Goal: Transaction & Acquisition: Download file/media

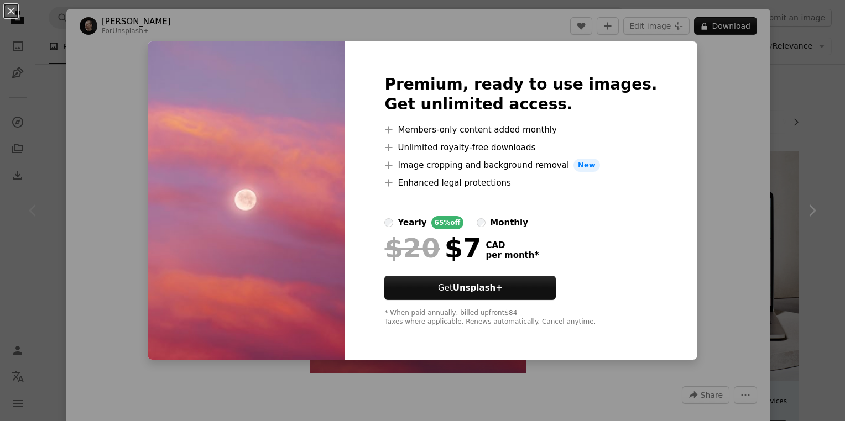
click at [789, 193] on div "An X shape Premium, ready to use images. Get unlimited access. A plus sign Memb…" at bounding box center [422, 210] width 845 height 421
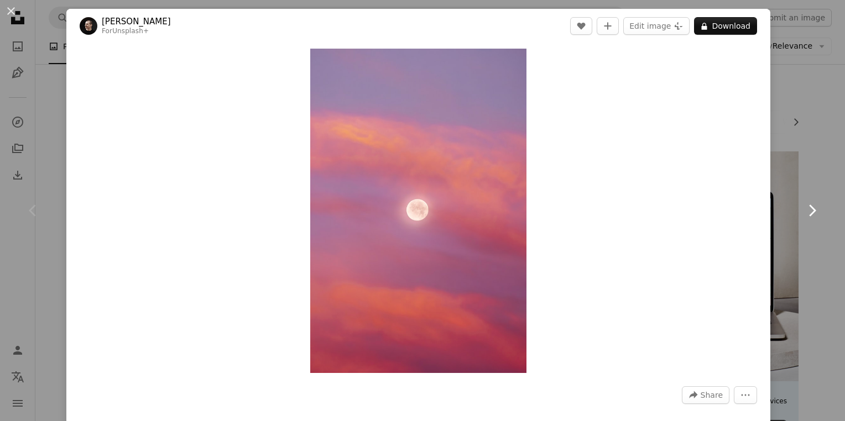
click at [789, 193] on link "Chevron right" at bounding box center [811, 211] width 66 height 106
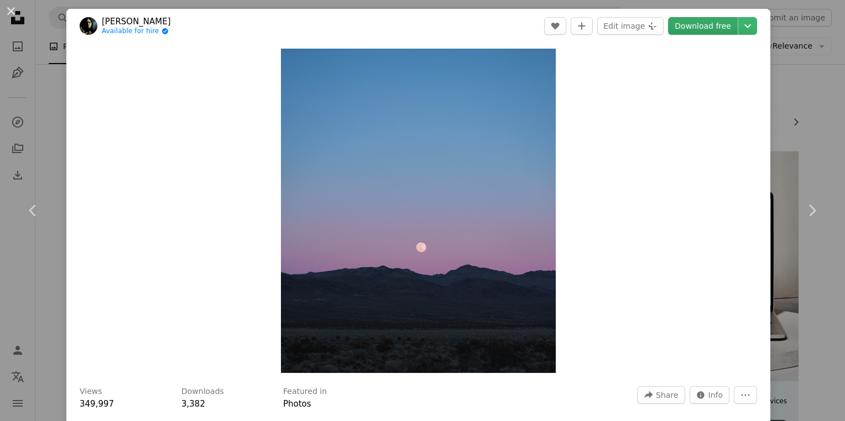
click at [696, 32] on link "Download free" at bounding box center [703, 26] width 70 height 18
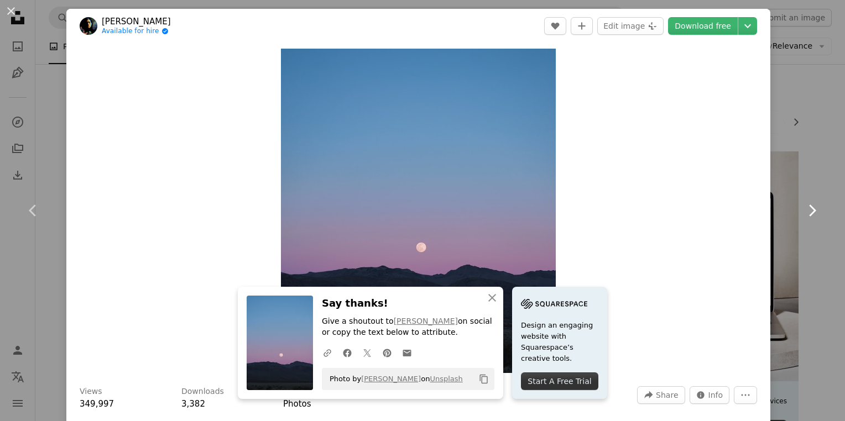
click at [811, 209] on link "Chevron right" at bounding box center [811, 211] width 66 height 106
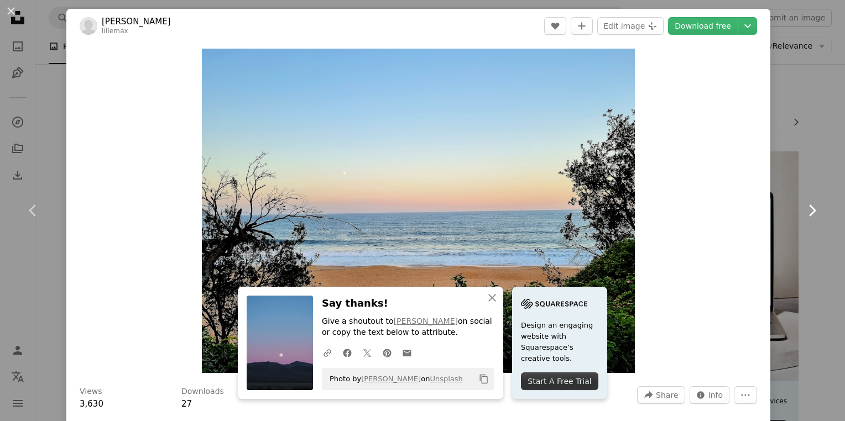
click at [811, 209] on link "Chevron right" at bounding box center [811, 211] width 66 height 106
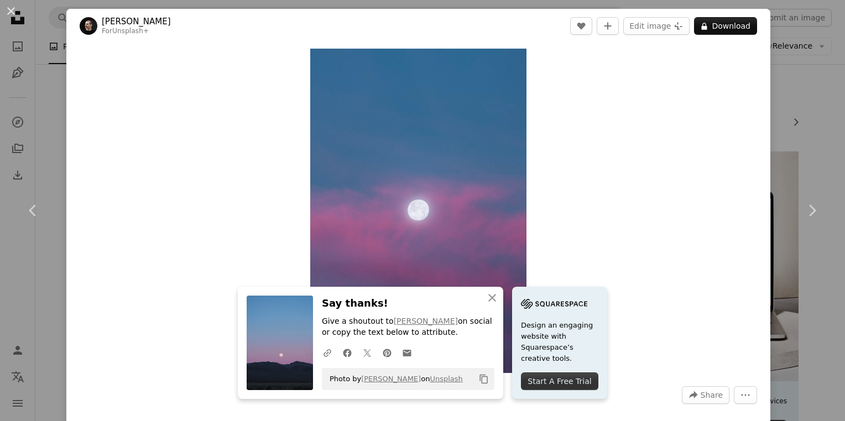
click at [632, 196] on div "Zoom in" at bounding box center [418, 211] width 704 height 336
click at [489, 294] on icon "An X shape" at bounding box center [491, 297] width 13 height 13
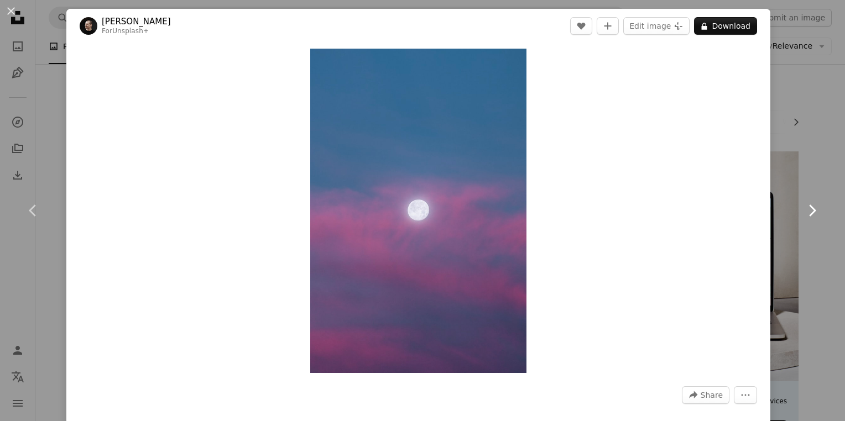
click at [808, 206] on icon "Chevron right" at bounding box center [812, 211] width 18 height 18
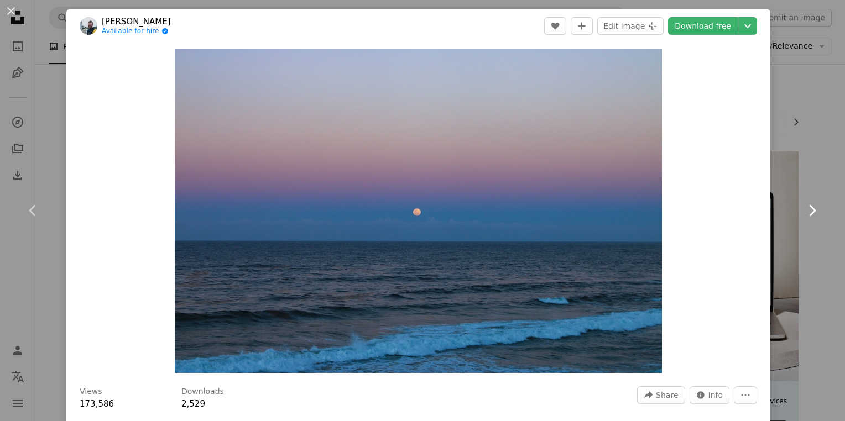
click at [806, 206] on icon "Chevron right" at bounding box center [812, 211] width 18 height 18
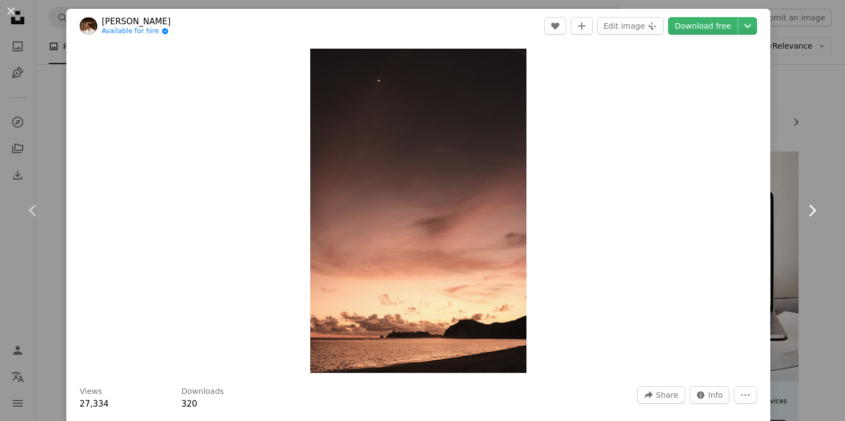
click at [806, 206] on icon "Chevron right" at bounding box center [812, 211] width 18 height 18
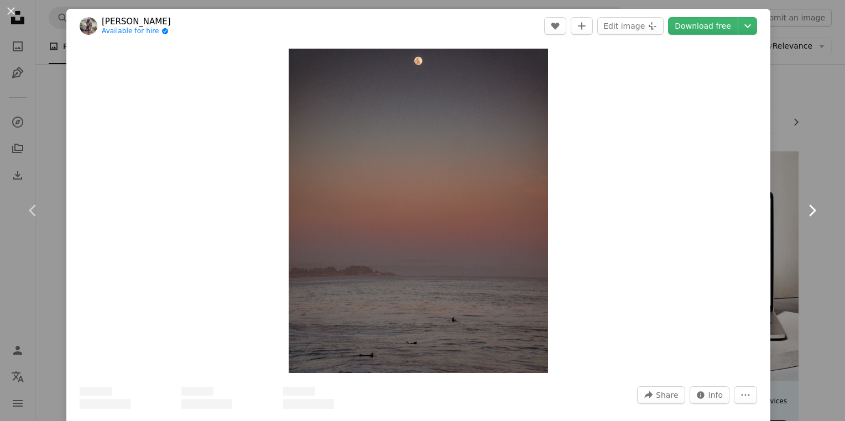
click at [806, 206] on icon "Chevron right" at bounding box center [812, 211] width 18 height 18
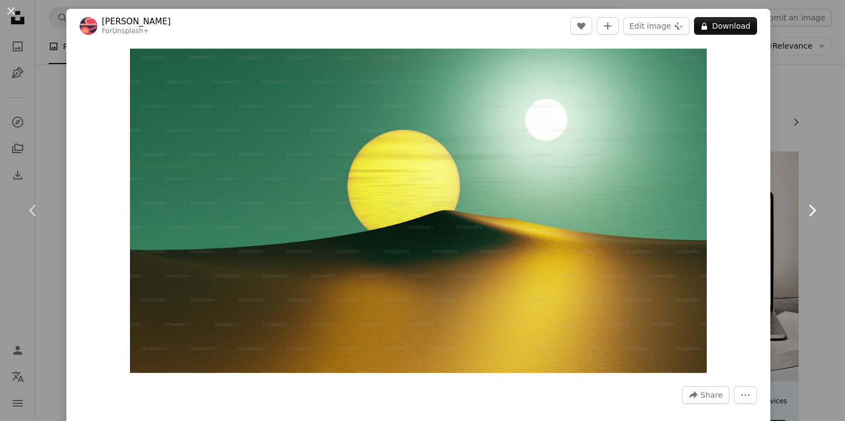
click at [809, 208] on icon at bounding box center [812, 211] width 7 height 12
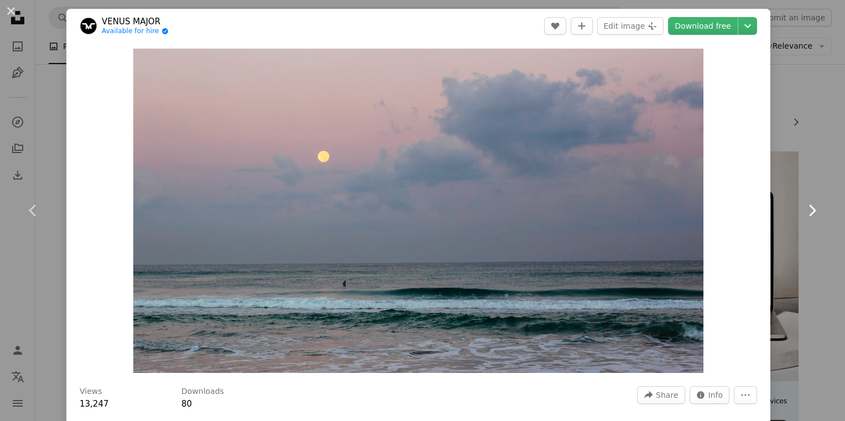
click at [809, 209] on icon at bounding box center [812, 211] width 7 height 12
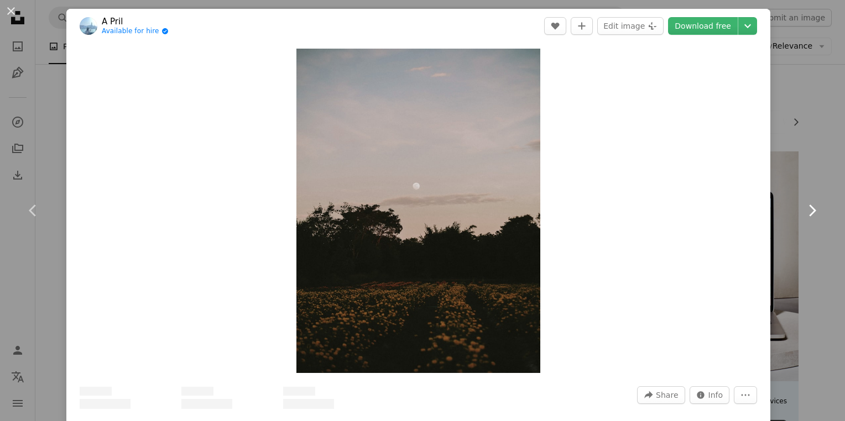
click at [809, 209] on icon at bounding box center [812, 211] width 7 height 12
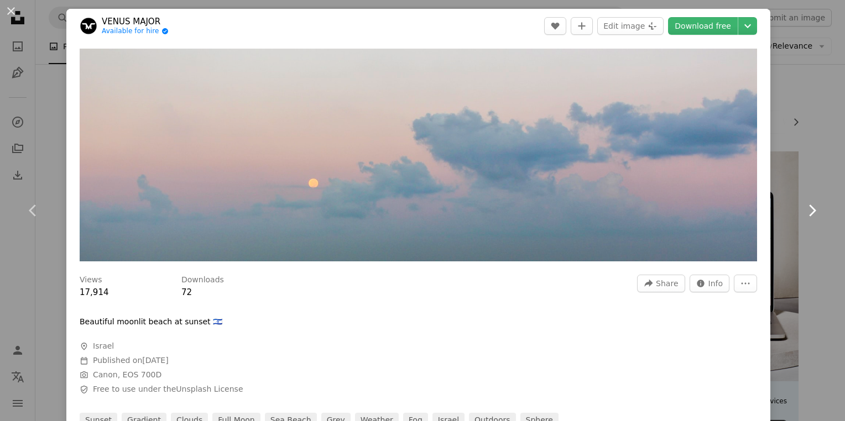
click at [809, 209] on icon at bounding box center [812, 211] width 7 height 12
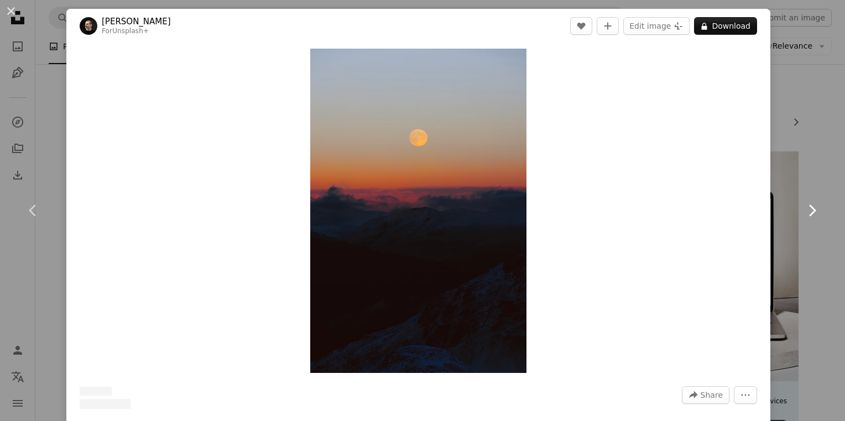
click at [809, 209] on icon at bounding box center [812, 211] width 7 height 12
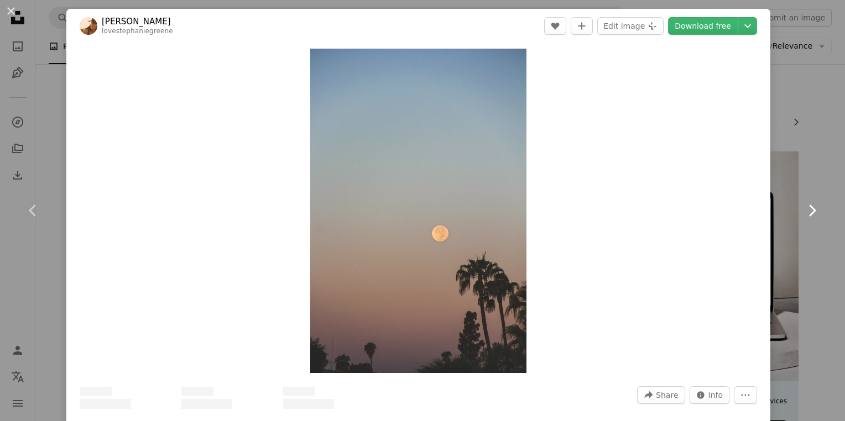
click at [809, 209] on icon at bounding box center [812, 211] width 7 height 12
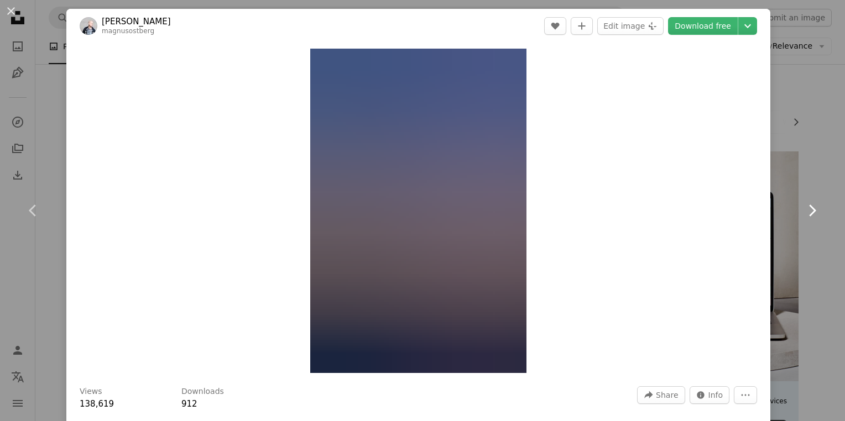
click at [809, 209] on icon at bounding box center [812, 211] width 7 height 12
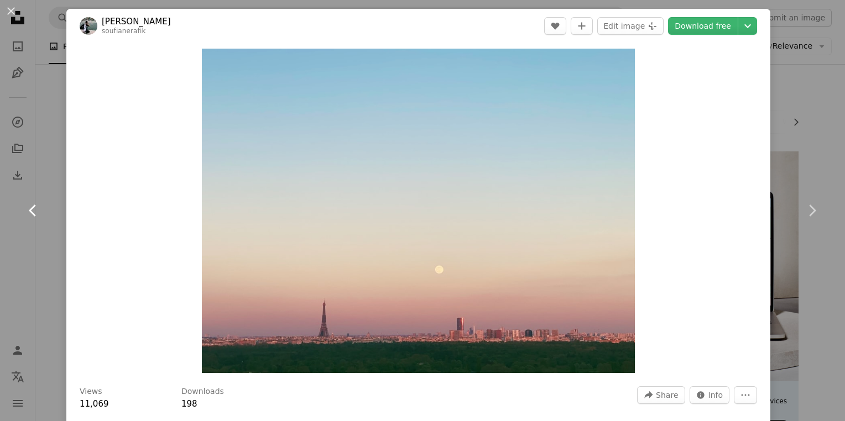
click at [36, 210] on icon "Chevron left" at bounding box center [33, 211] width 18 height 18
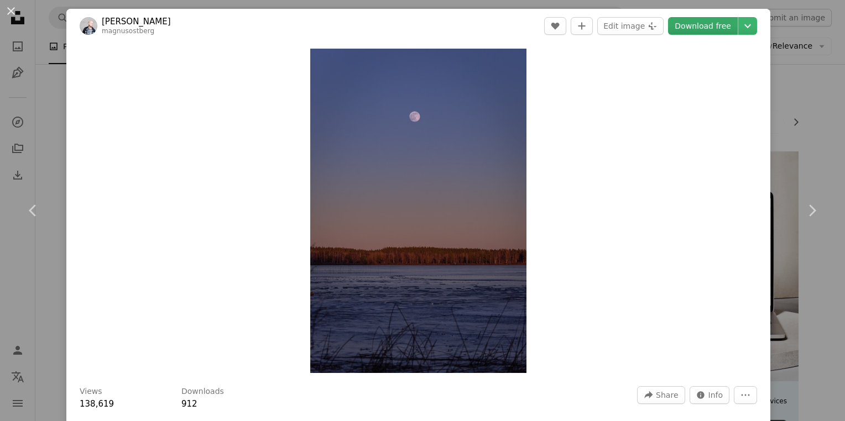
click at [696, 29] on link "Download free" at bounding box center [703, 26] width 70 height 18
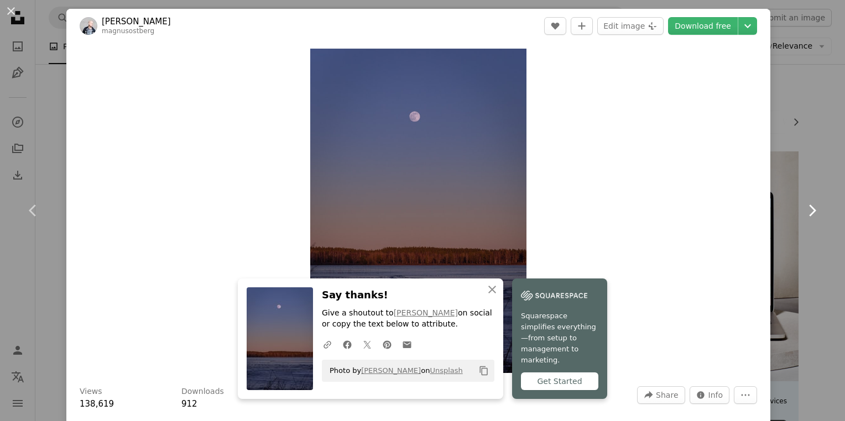
click at [805, 198] on link "Chevron right" at bounding box center [811, 211] width 66 height 106
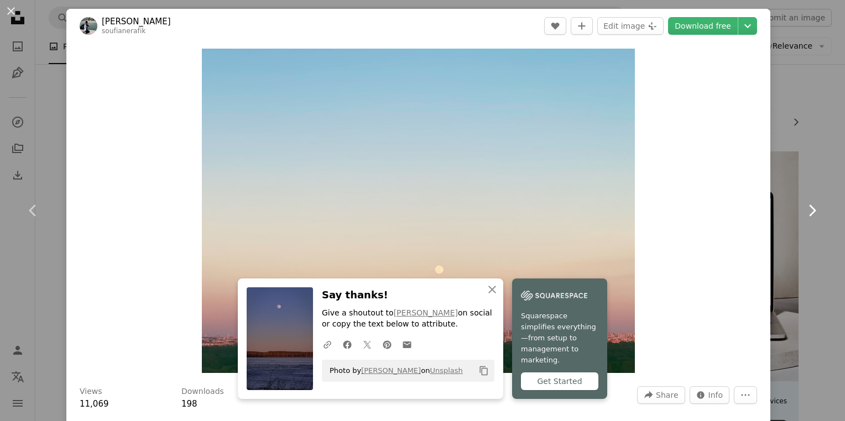
click at [809, 213] on icon at bounding box center [812, 211] width 7 height 12
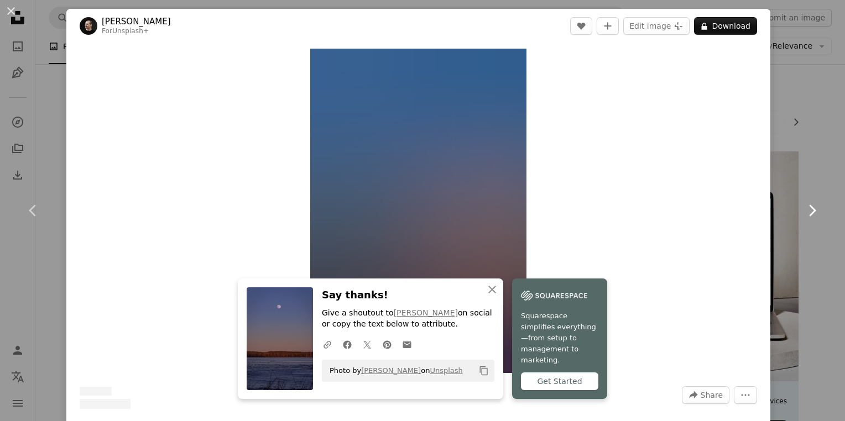
click at [809, 213] on icon at bounding box center [812, 211] width 7 height 12
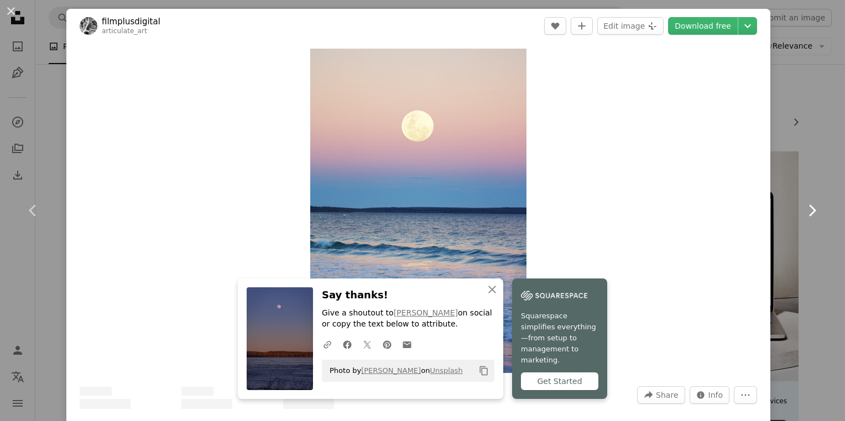
click at [809, 213] on icon at bounding box center [812, 211] width 7 height 12
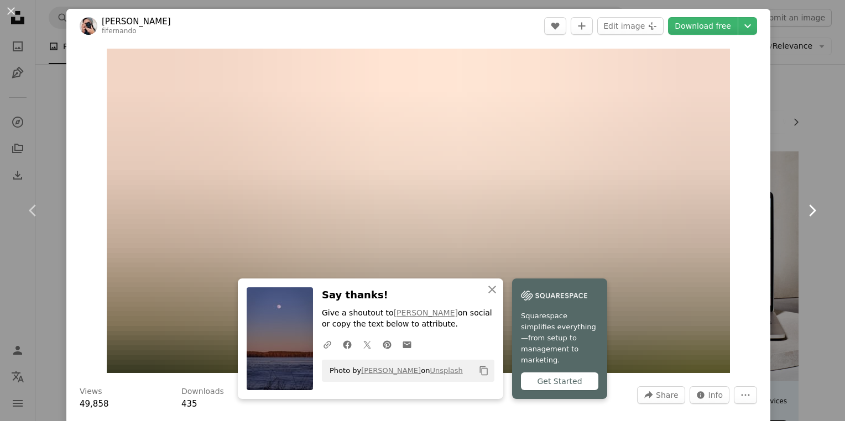
click at [809, 209] on icon at bounding box center [812, 211] width 7 height 12
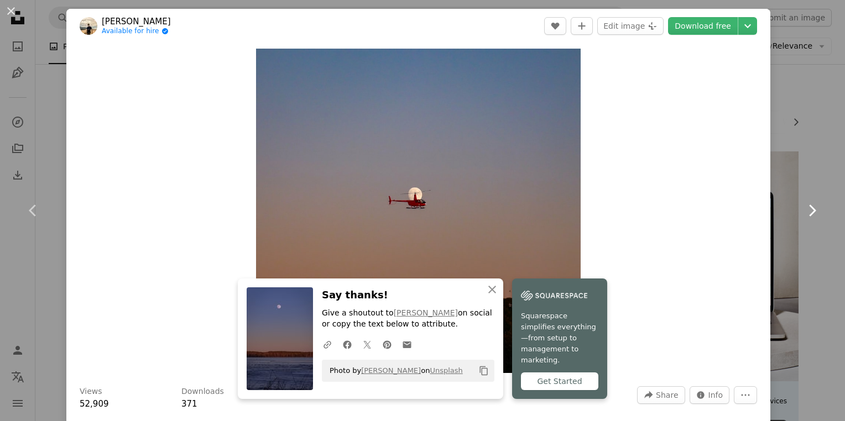
click at [809, 209] on icon at bounding box center [812, 211] width 7 height 12
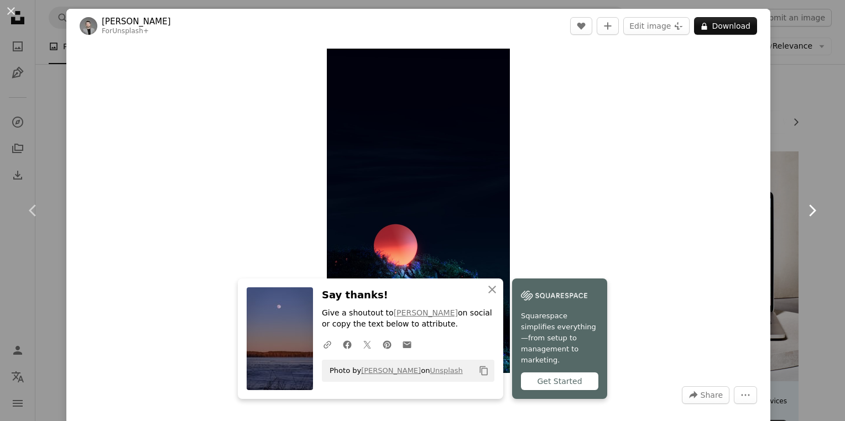
click at [809, 209] on icon at bounding box center [812, 211] width 7 height 12
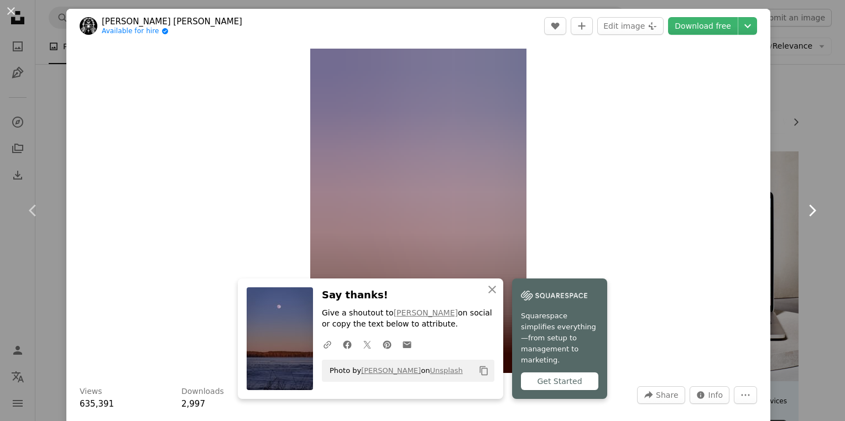
click at [809, 209] on icon at bounding box center [812, 211] width 7 height 12
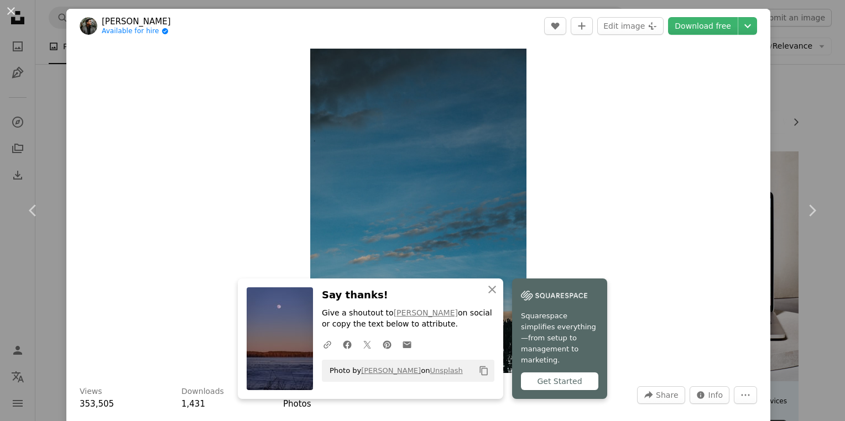
click at [813, 136] on div "An X shape Chevron left Chevron right [PERSON_NAME] Available for hire A checkm…" at bounding box center [422, 210] width 845 height 421
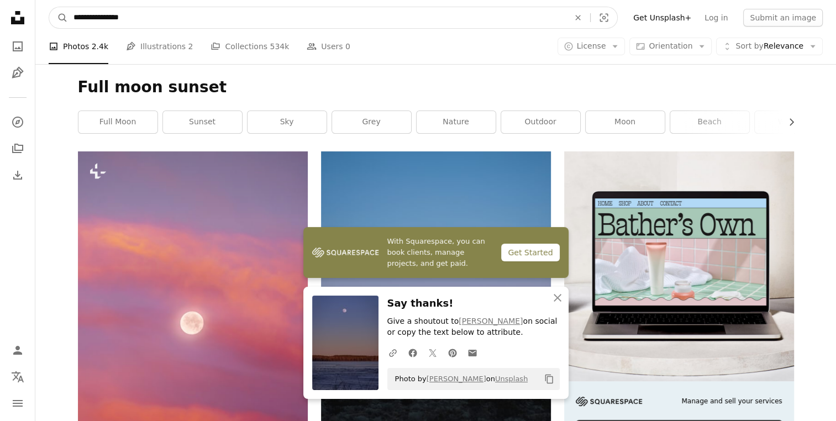
drag, startPoint x: 113, startPoint y: 18, endPoint x: -2, endPoint y: 15, distance: 115.0
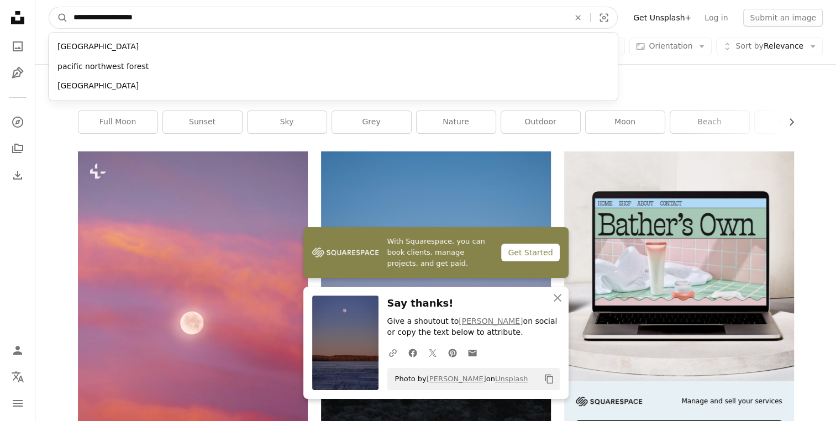
type input "**********"
click button "A magnifying glass" at bounding box center [58, 17] width 19 height 21
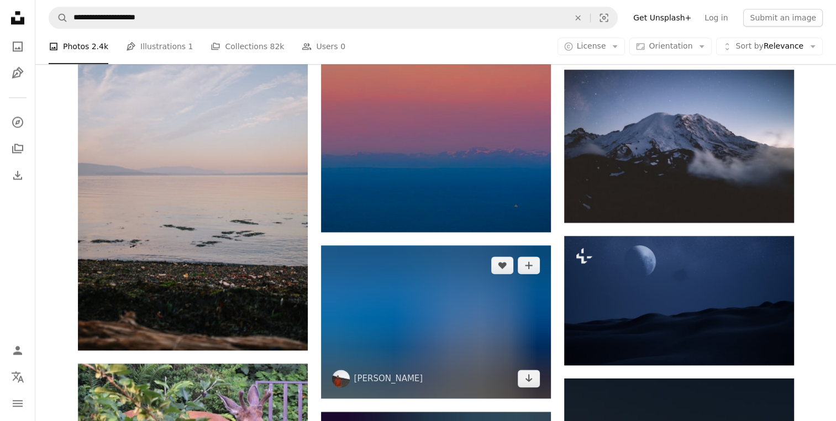
scroll to position [1474, 0]
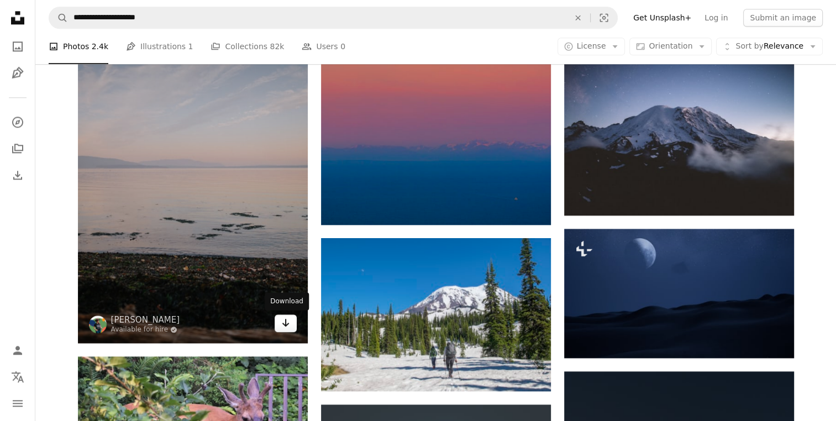
click at [290, 321] on link "Arrow pointing down" at bounding box center [286, 324] width 22 height 18
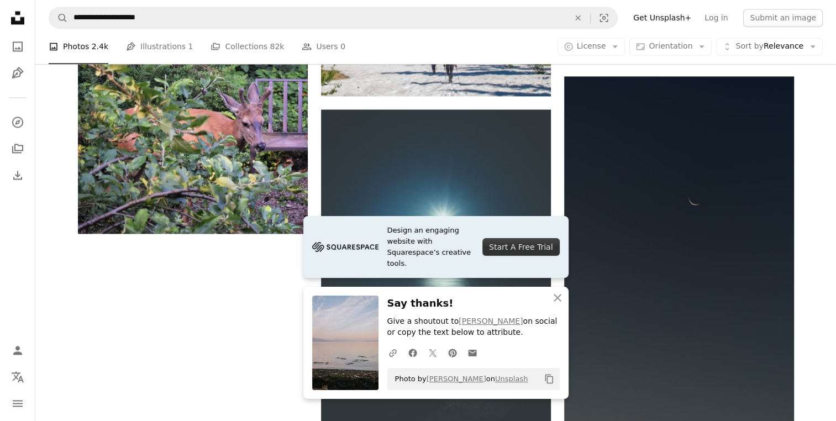
scroll to position [1916, 0]
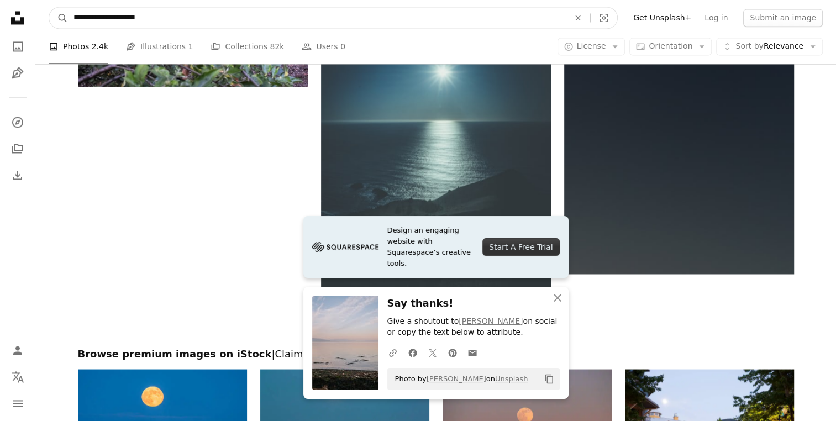
drag, startPoint x: 134, startPoint y: 21, endPoint x: 214, endPoint y: 25, distance: 80.8
click at [214, 25] on input "**********" at bounding box center [317, 17] width 498 height 21
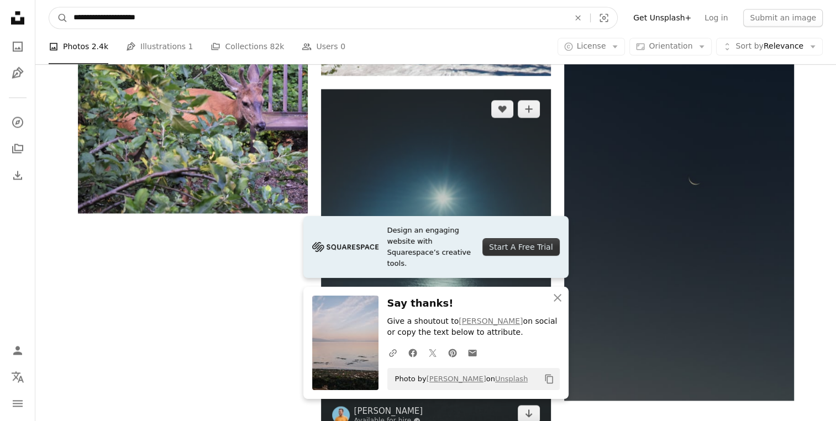
scroll to position [1769, 0]
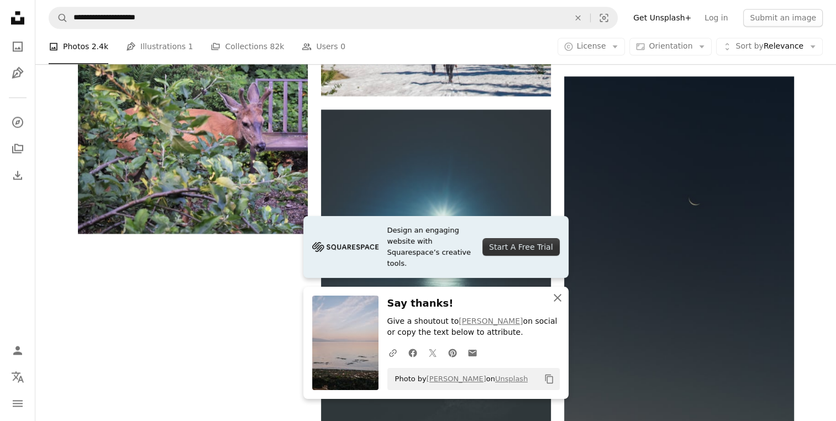
click at [557, 297] on icon "button" at bounding box center [558, 298] width 8 height 8
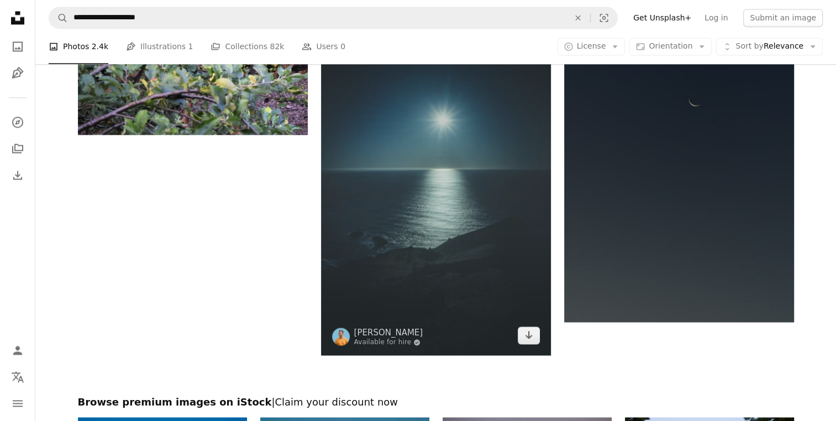
scroll to position [1916, 0]
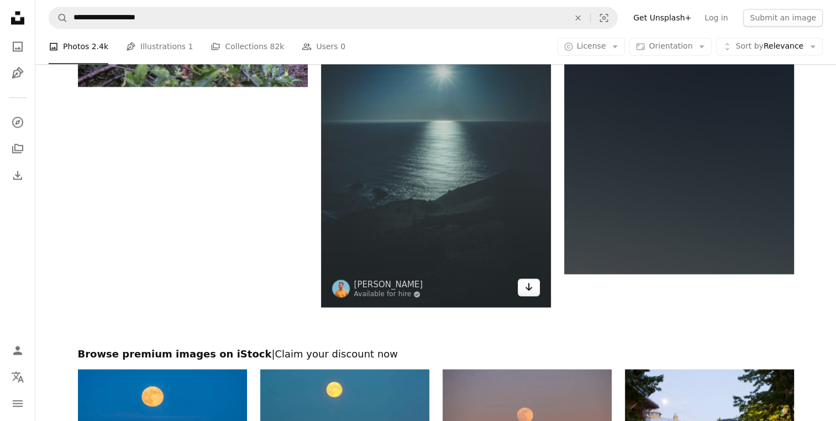
click at [529, 291] on icon "Arrow pointing down" at bounding box center [529, 286] width 9 height 13
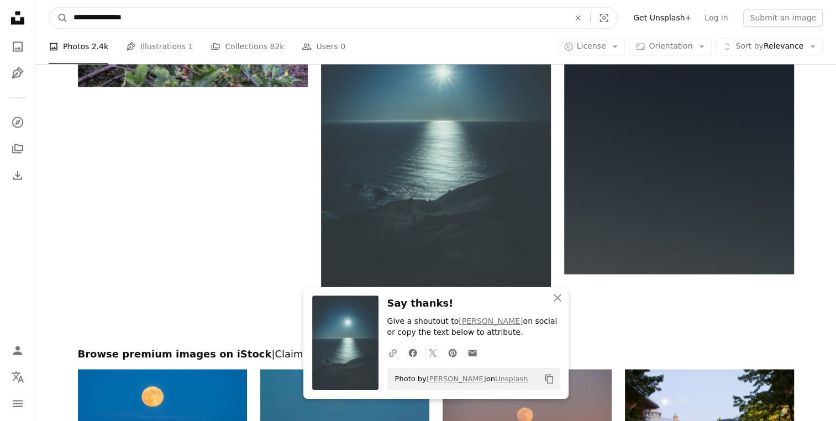
type input "**********"
click at [49, 7] on button "A magnifying glass" at bounding box center [58, 17] width 19 height 21
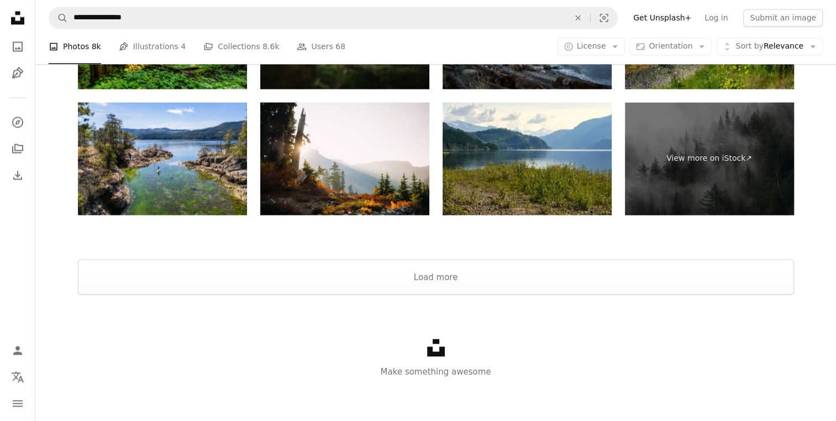
scroll to position [1846, 0]
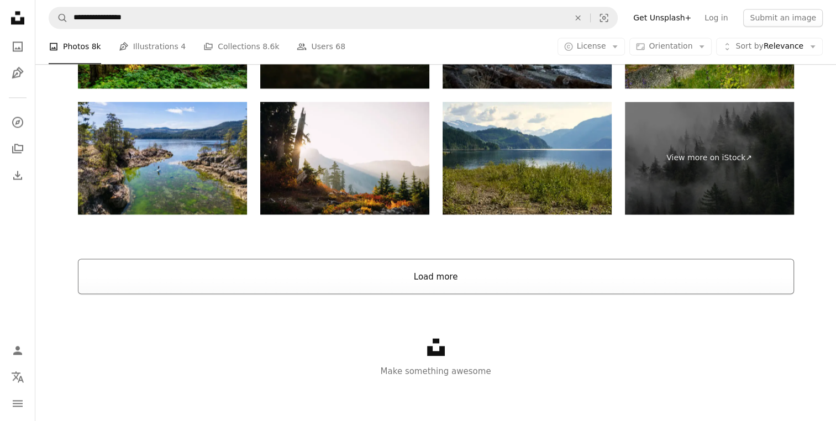
click at [449, 269] on button "Load more" at bounding box center [436, 276] width 716 height 35
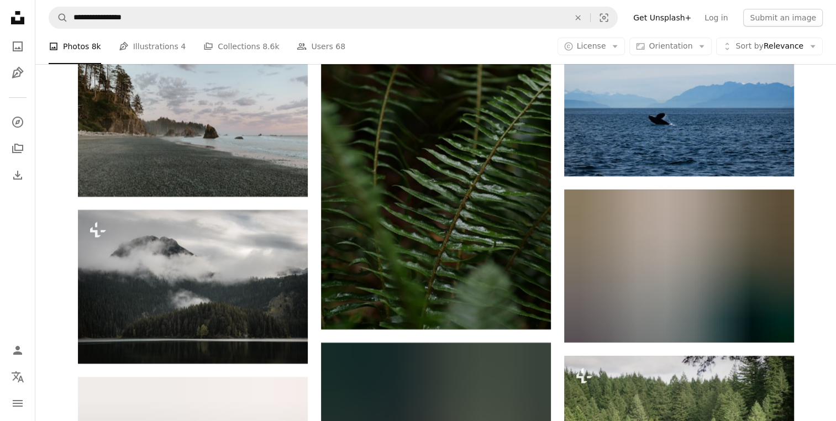
scroll to position [4499, 0]
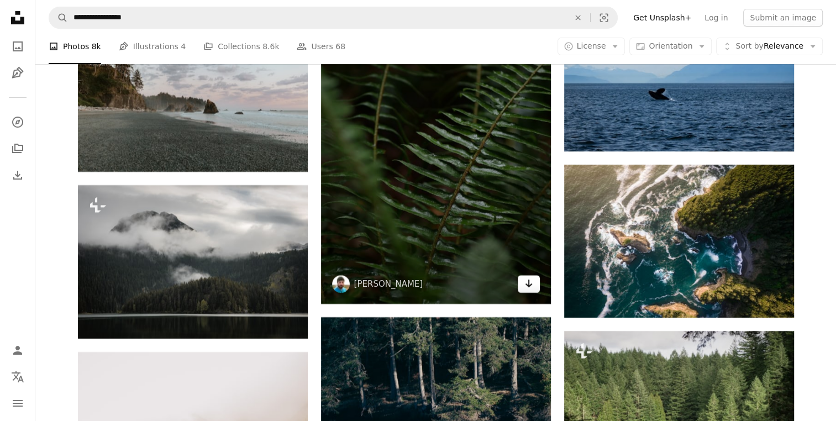
click at [528, 280] on icon "Download" at bounding box center [528, 284] width 7 height 8
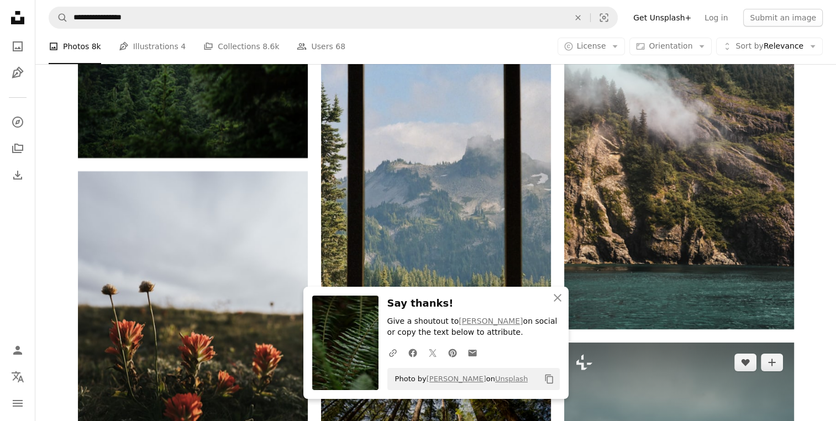
scroll to position [3909, 0]
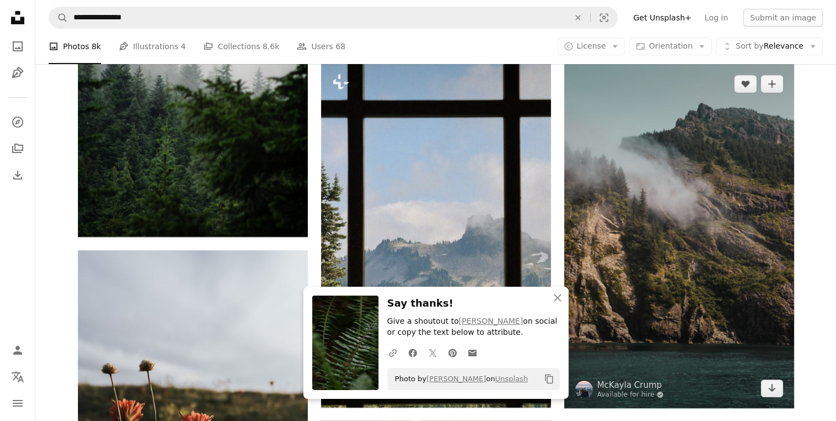
scroll to position [4057, 0]
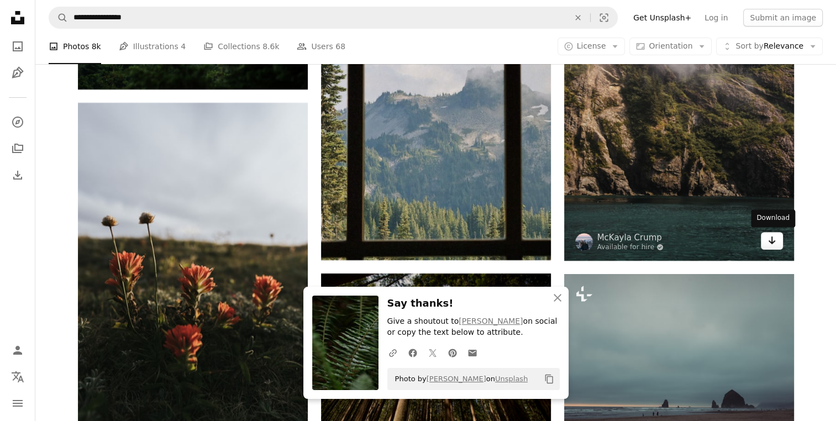
click at [769, 244] on icon "Arrow pointing down" at bounding box center [772, 240] width 9 height 13
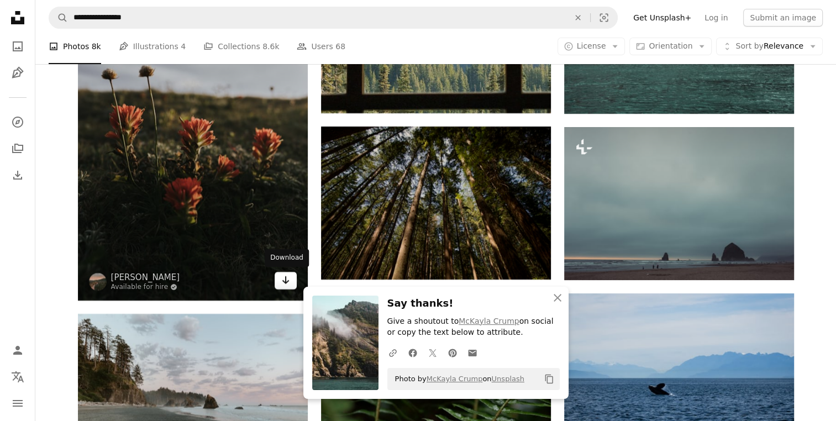
click at [286, 276] on icon "Arrow pointing down" at bounding box center [285, 280] width 9 height 13
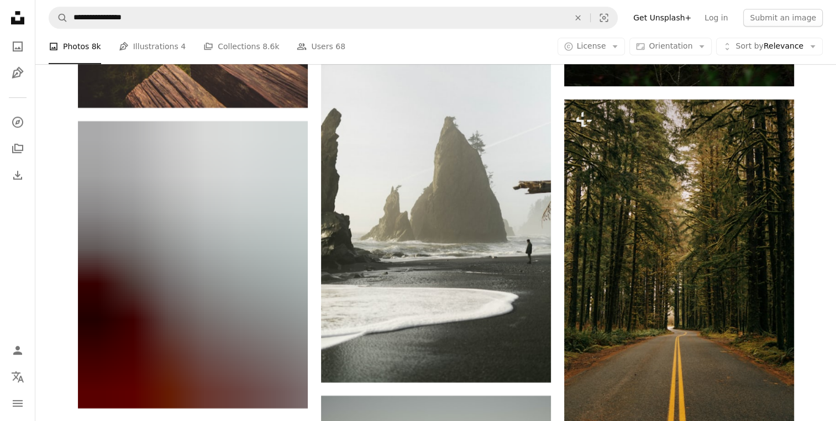
scroll to position [5236, 0]
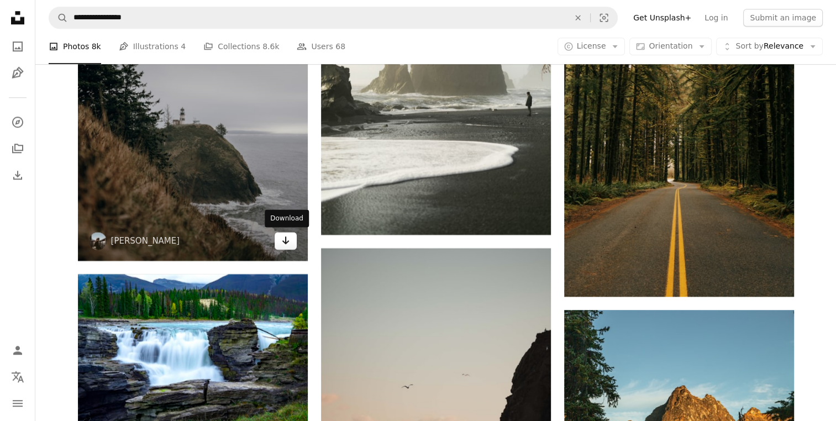
click at [283, 244] on icon "Arrow pointing down" at bounding box center [285, 240] width 9 height 13
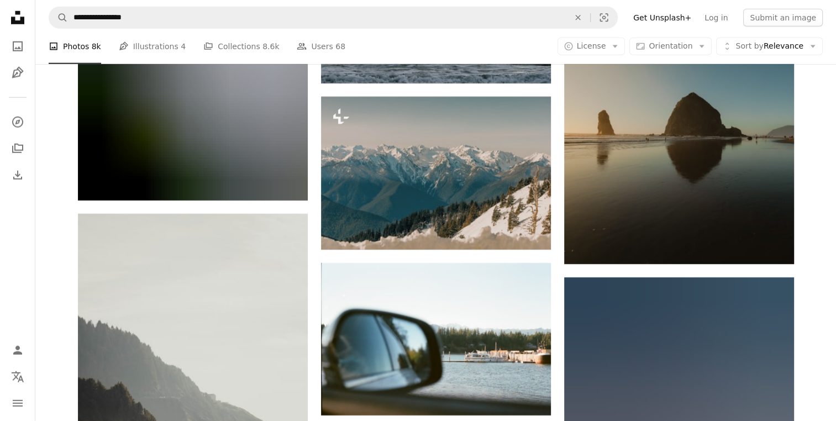
scroll to position [7152, 0]
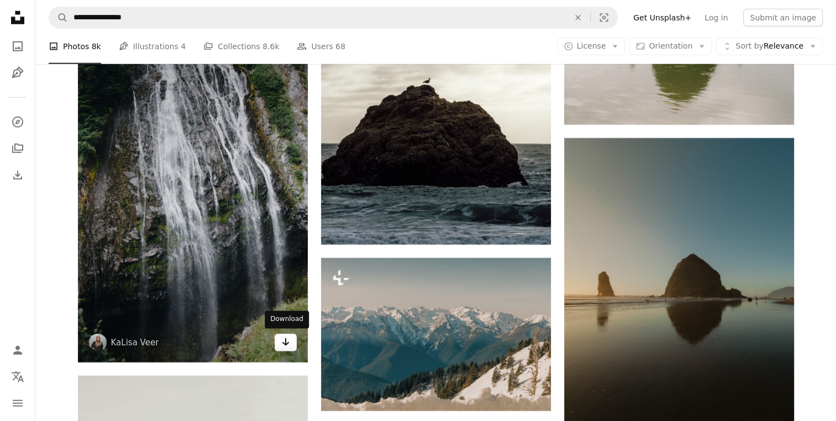
click at [287, 340] on icon "Arrow pointing down" at bounding box center [285, 342] width 9 height 13
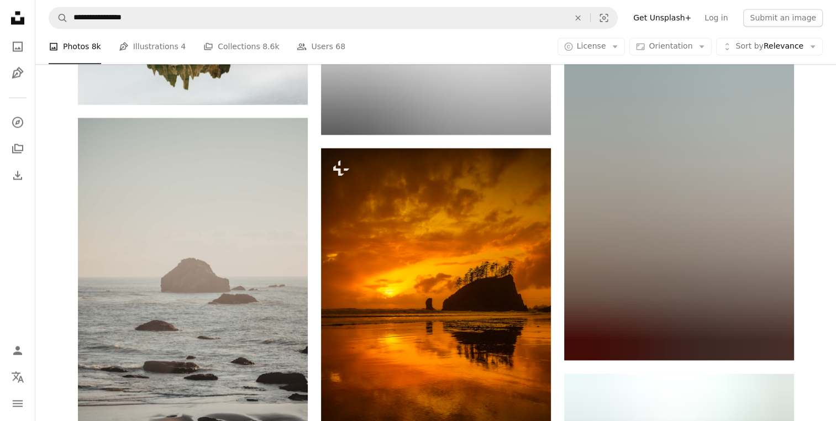
scroll to position [19534, 0]
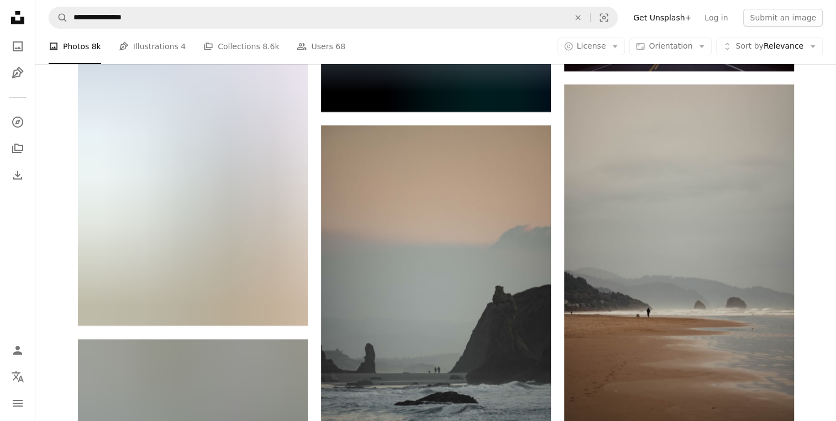
scroll to position [20861, 0]
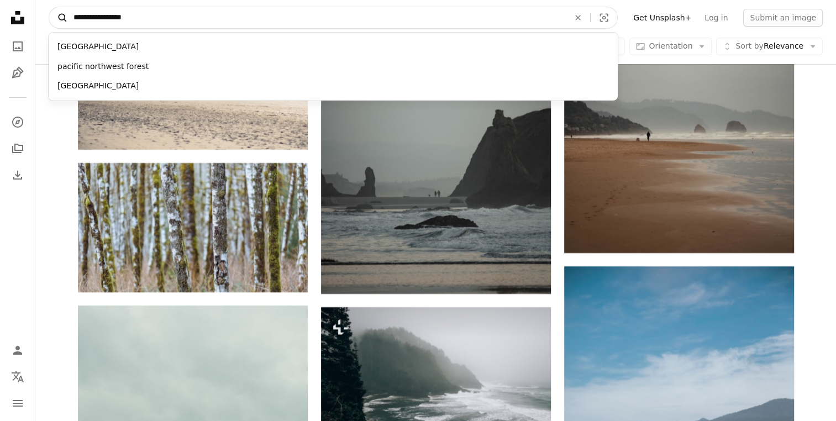
drag, startPoint x: 155, startPoint y: 25, endPoint x: 64, endPoint y: 23, distance: 91.8
click at [64, 22] on form "**********" at bounding box center [333, 18] width 569 height 22
type input "**********"
click button "A magnifying glass" at bounding box center [58, 17] width 19 height 21
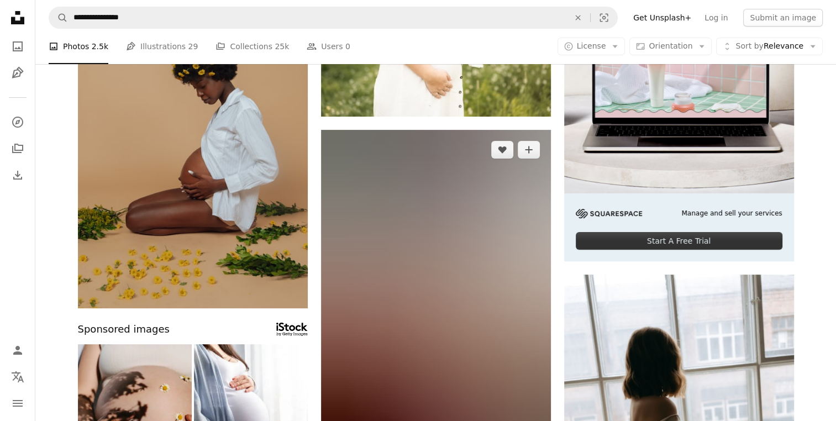
scroll to position [295, 0]
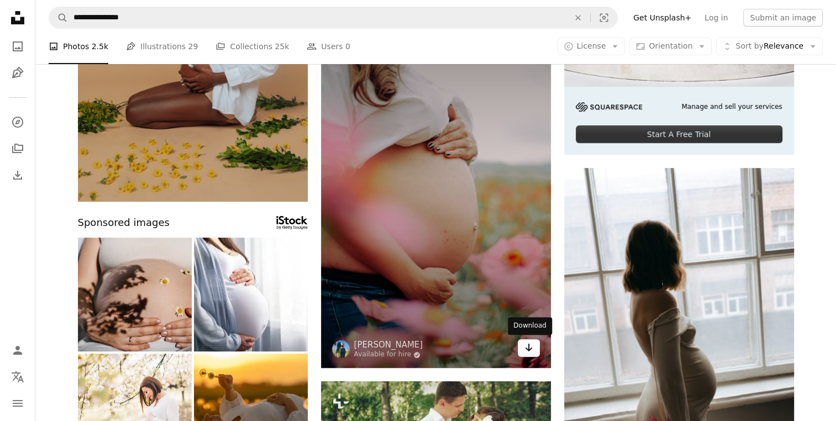
click at [533, 350] on link "Arrow pointing down" at bounding box center [529, 348] width 22 height 18
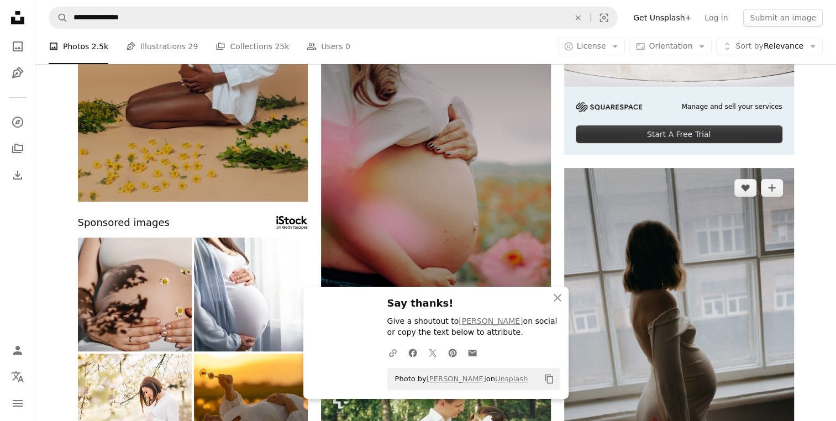
scroll to position [442, 0]
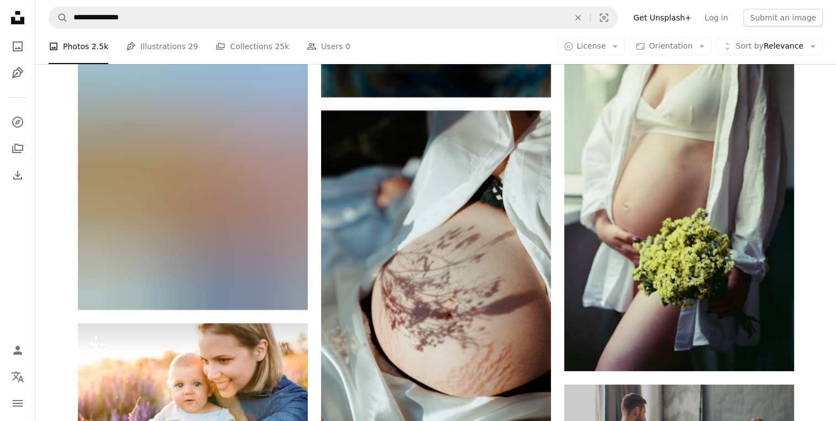
scroll to position [4422, 0]
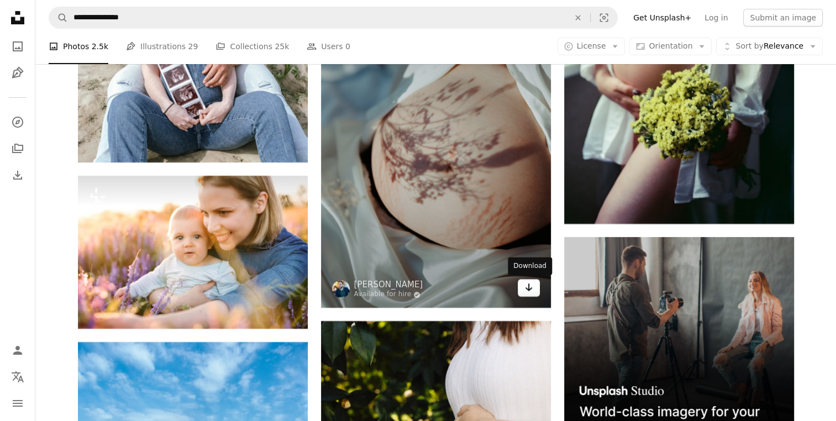
click at [533, 291] on icon "Arrow pointing down" at bounding box center [529, 287] width 9 height 13
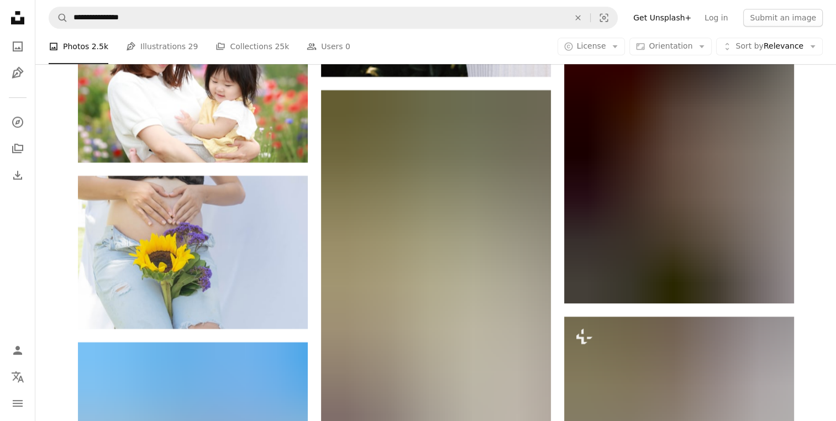
scroll to position [5159, 0]
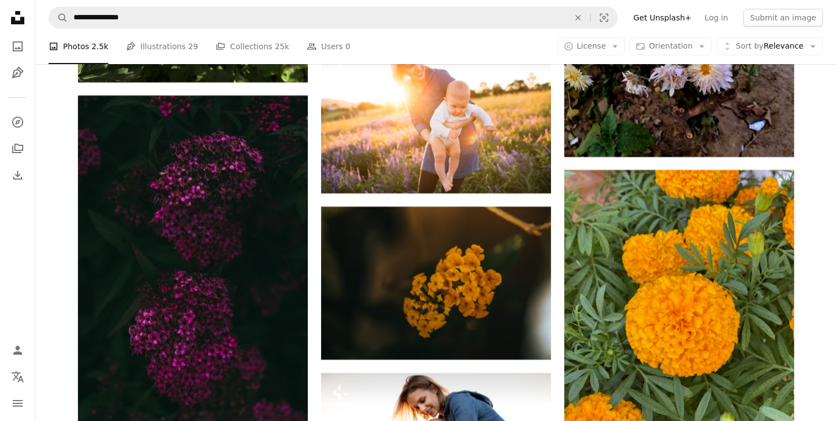
scroll to position [8549, 0]
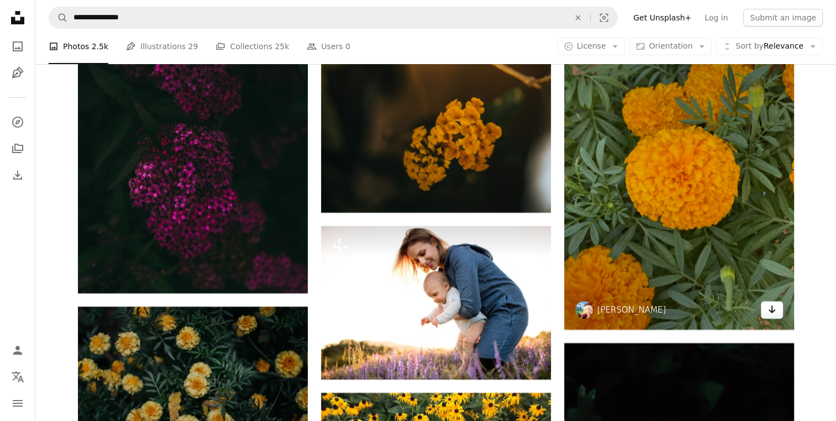
click at [768, 313] on icon "Arrow pointing down" at bounding box center [772, 309] width 9 height 13
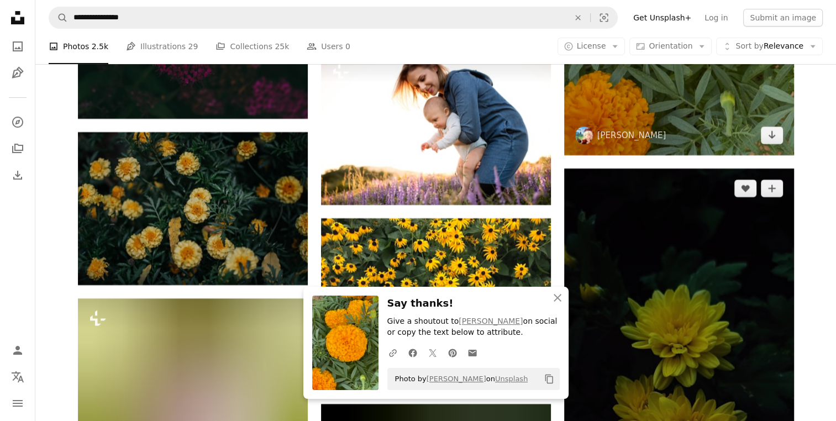
scroll to position [8844, 0]
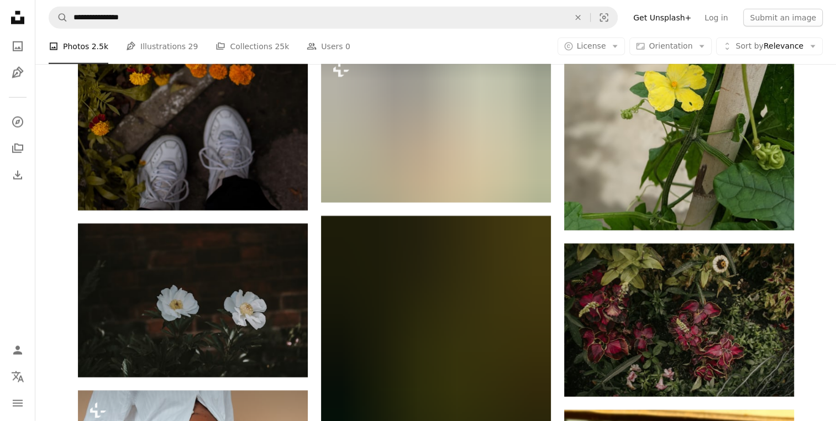
scroll to position [11202, 0]
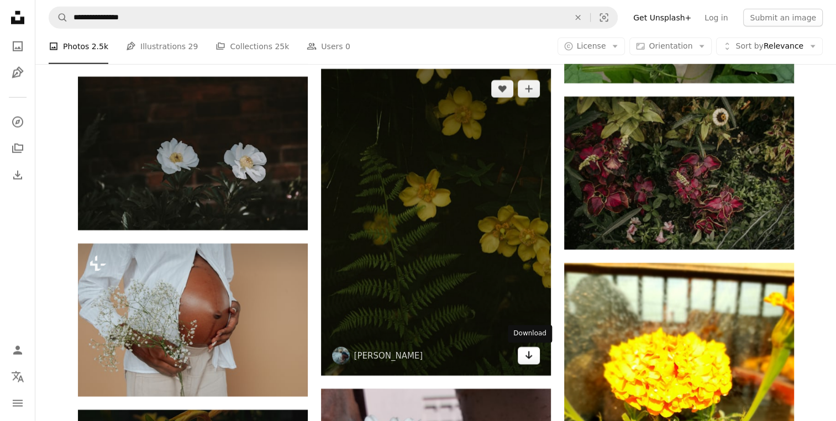
click at [527, 352] on icon "Arrow pointing down" at bounding box center [529, 355] width 9 height 13
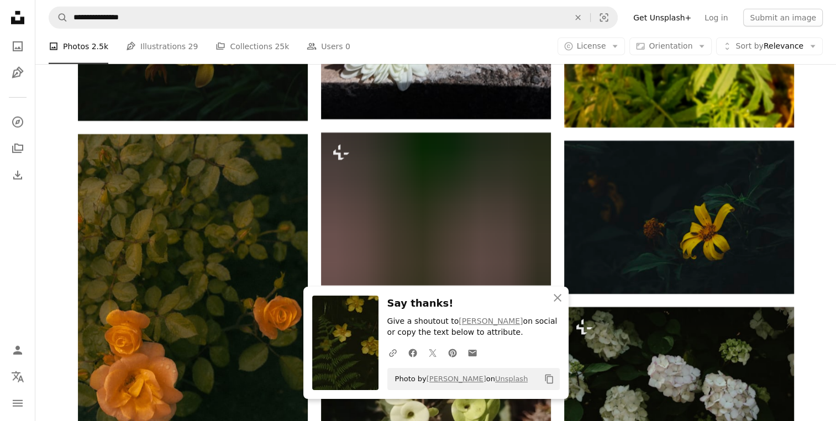
scroll to position [12234, 0]
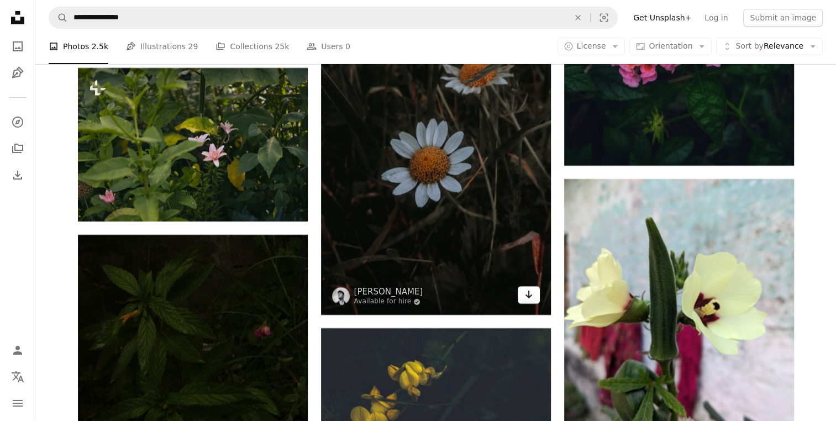
click at [527, 303] on link "Arrow pointing down" at bounding box center [529, 295] width 22 height 18
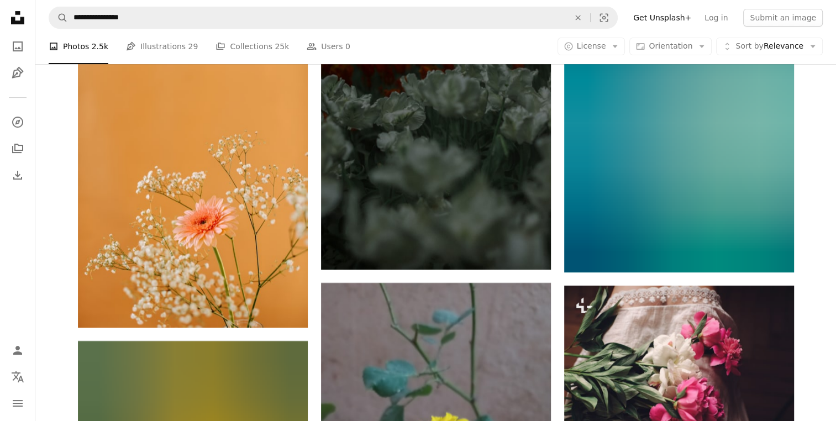
scroll to position [13119, 0]
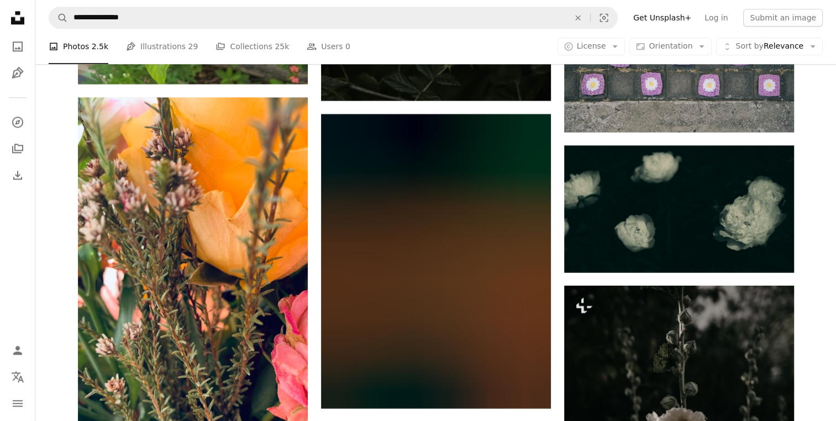
scroll to position [14151, 0]
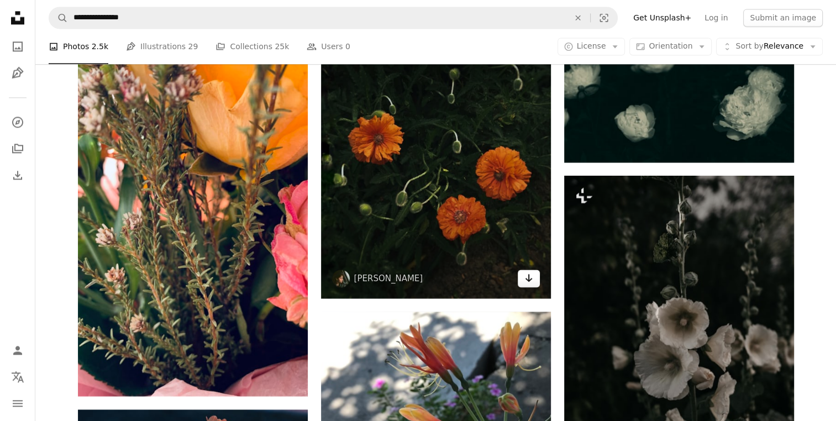
click at [536, 284] on link "Arrow pointing down" at bounding box center [529, 279] width 22 height 18
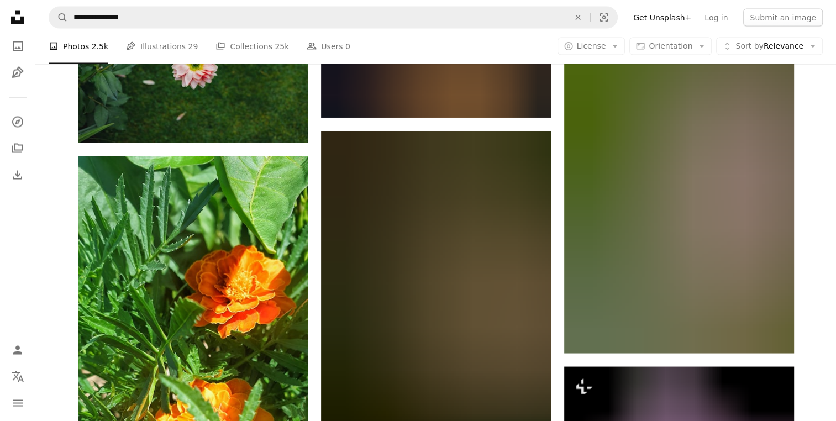
scroll to position [15035, 0]
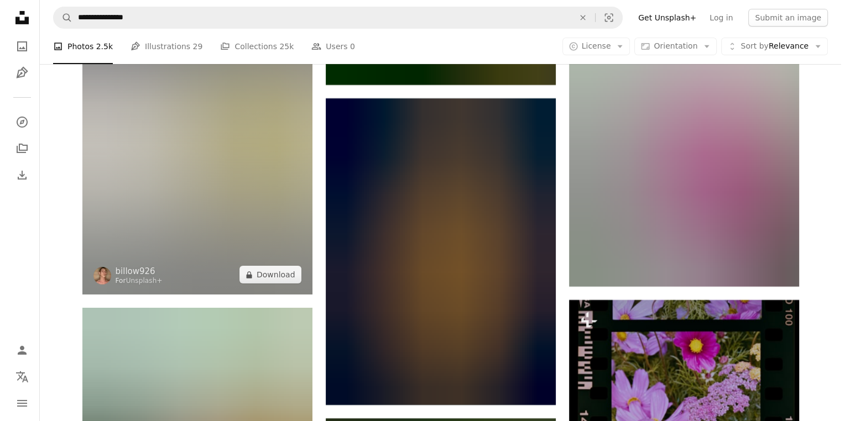
scroll to position [16362, 0]
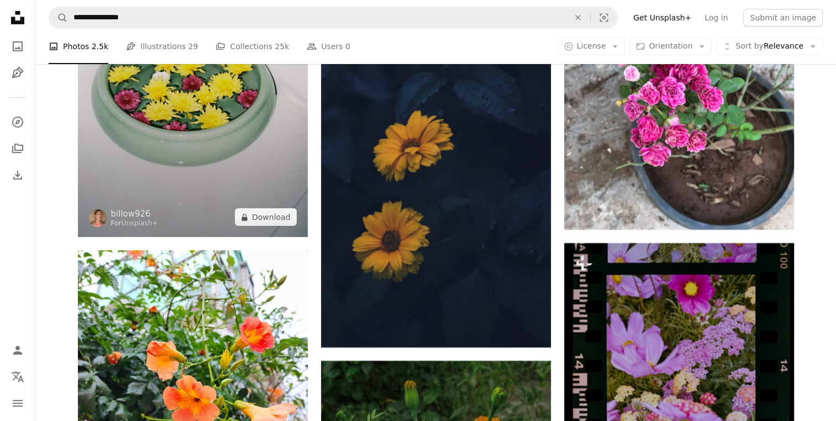
click at [239, 142] on img at bounding box center [193, 65] width 230 height 343
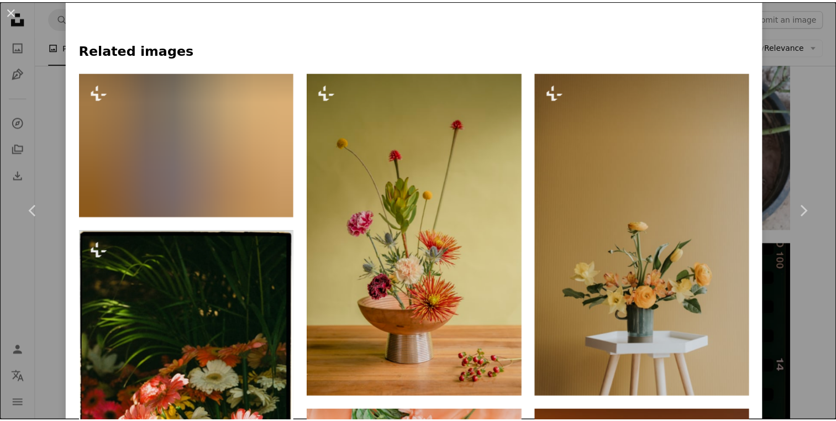
scroll to position [1031, 0]
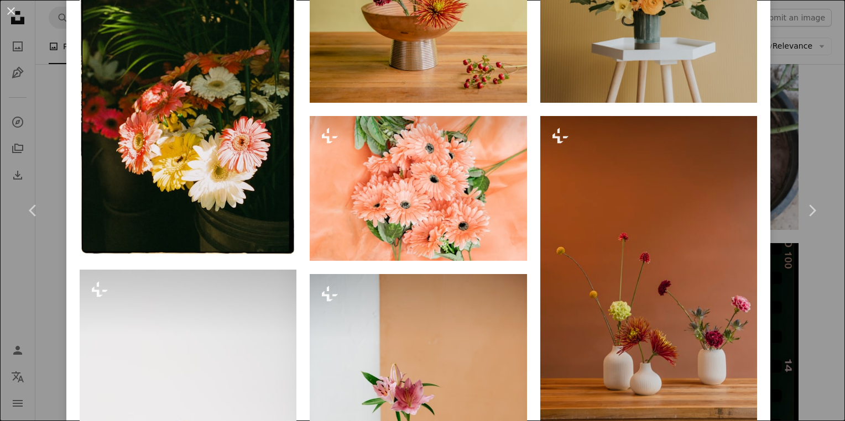
click at [809, 118] on div "An X shape Chevron left Chevron right billow926 For Unsplash+ A heart A plus si…" at bounding box center [422, 210] width 845 height 421
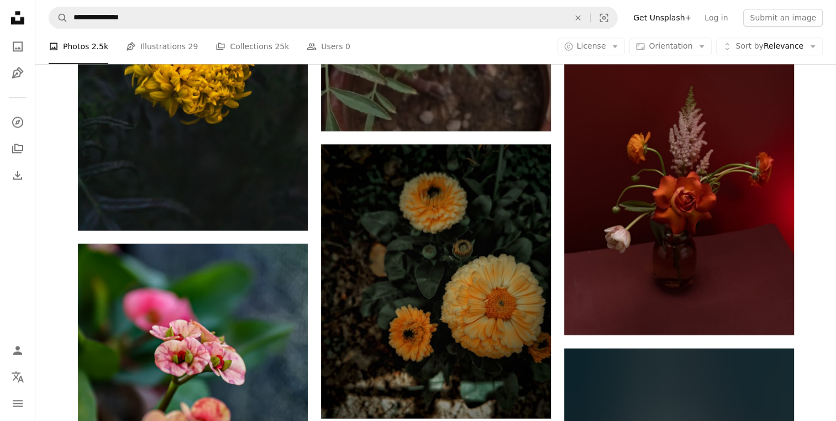
scroll to position [18277, 0]
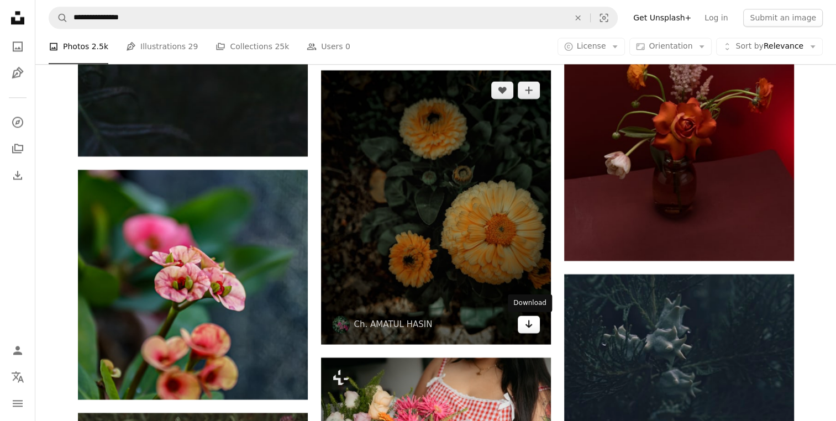
click at [531, 324] on icon "Arrow pointing down" at bounding box center [529, 323] width 9 height 13
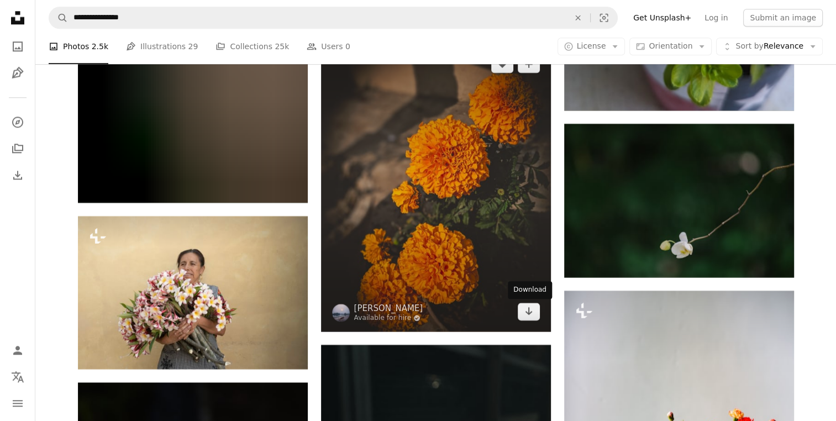
scroll to position [21963, 0]
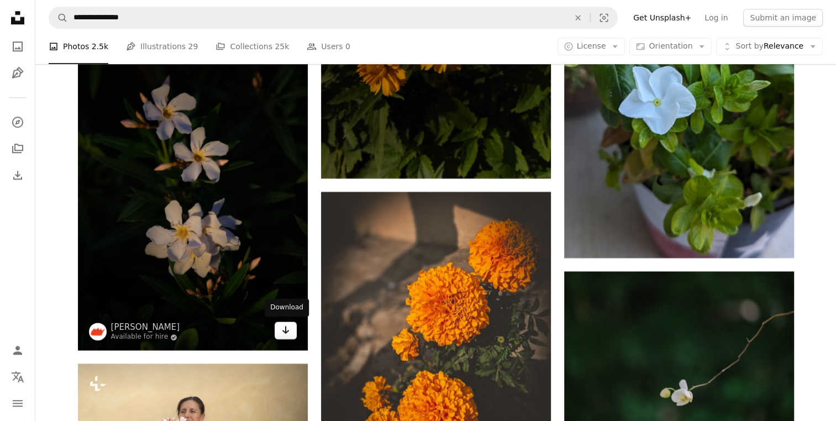
click at [284, 328] on icon "Arrow pointing down" at bounding box center [285, 329] width 9 height 13
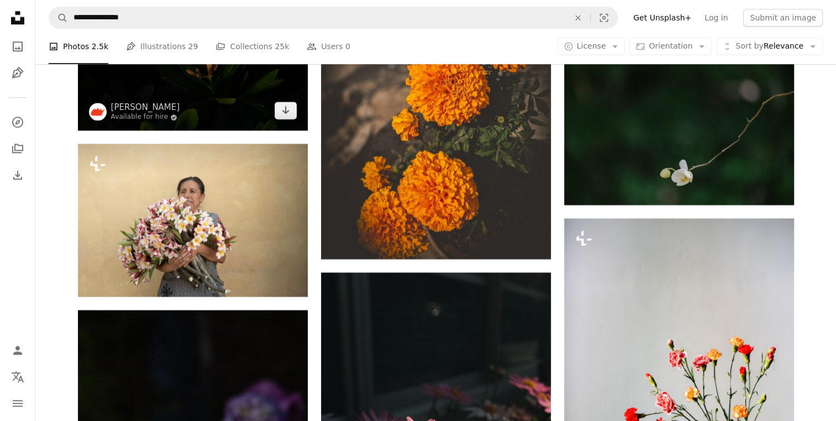
scroll to position [22700, 0]
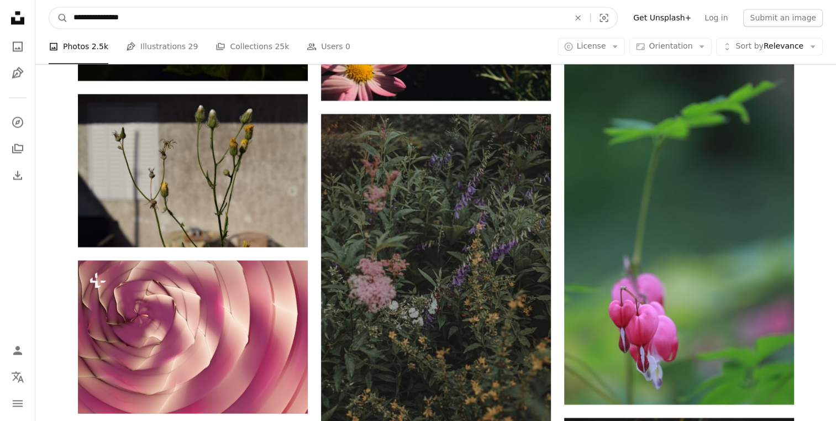
drag, startPoint x: 144, startPoint y: 14, endPoint x: 19, endPoint y: 16, distance: 124.9
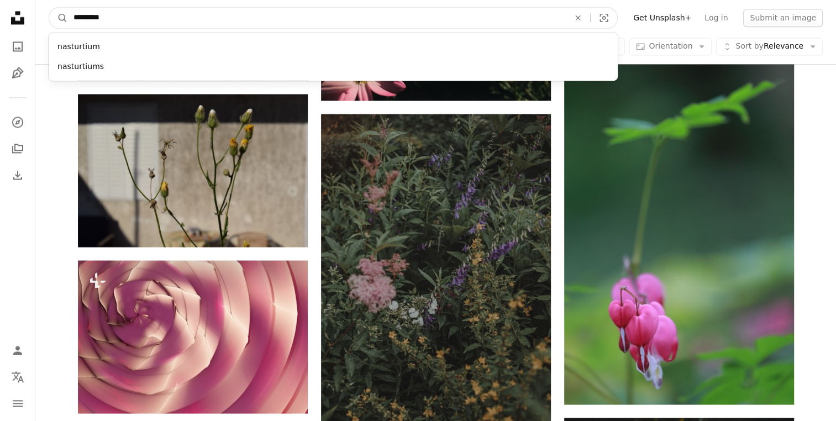
type input "*********"
click at [49, 7] on button "A magnifying glass" at bounding box center [58, 17] width 19 height 21
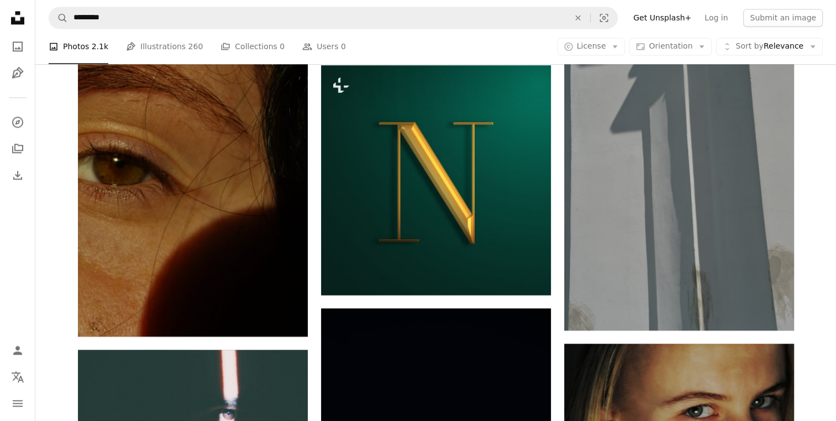
scroll to position [1621, 0]
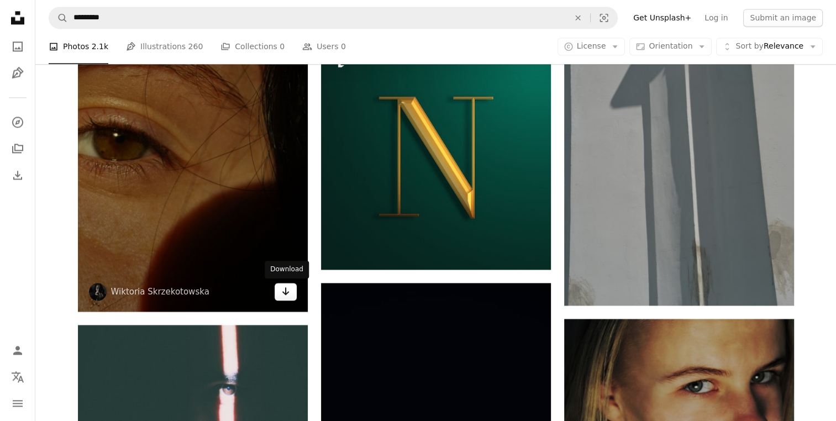
click at [287, 292] on icon "Download" at bounding box center [285, 291] width 7 height 8
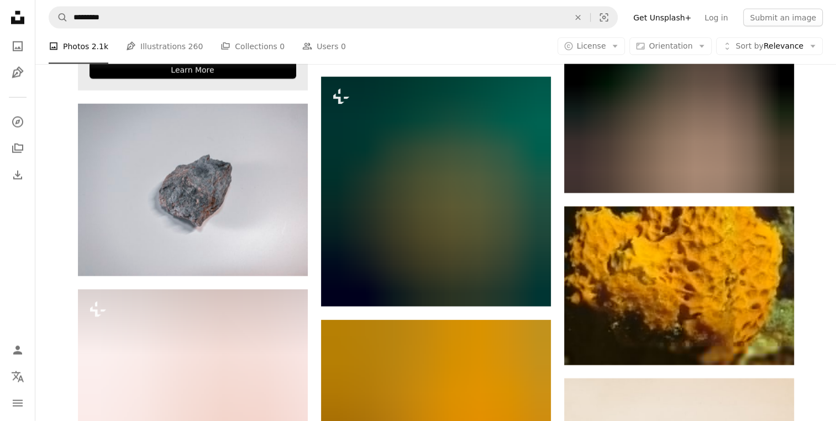
scroll to position [2211, 0]
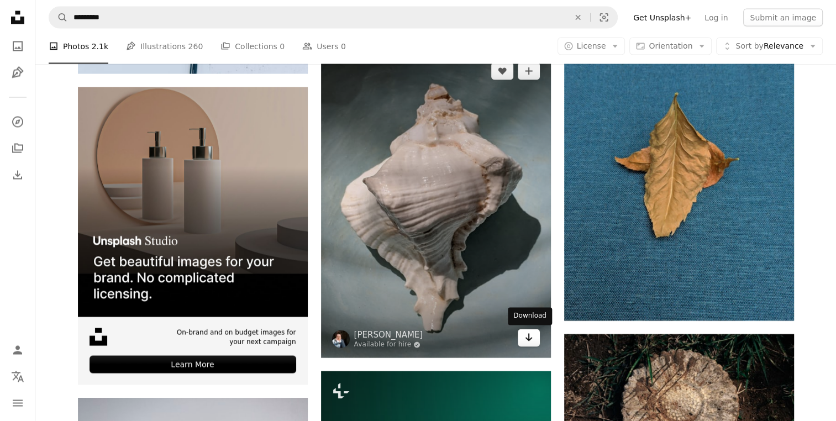
click at [526, 340] on icon "Arrow pointing down" at bounding box center [529, 337] width 9 height 13
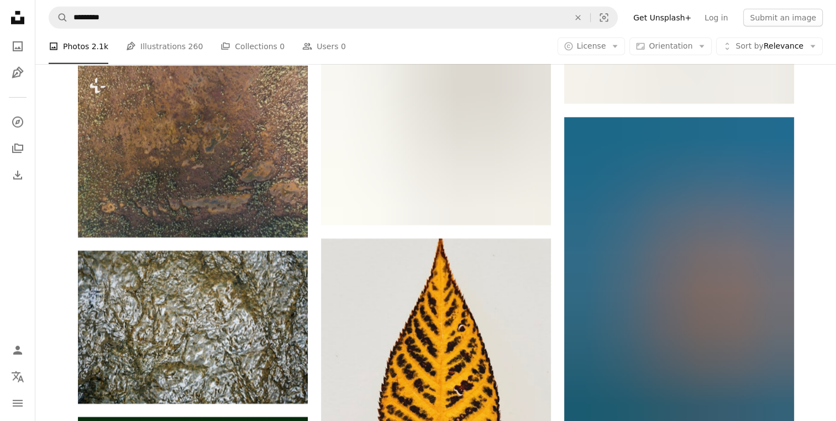
scroll to position [3243, 0]
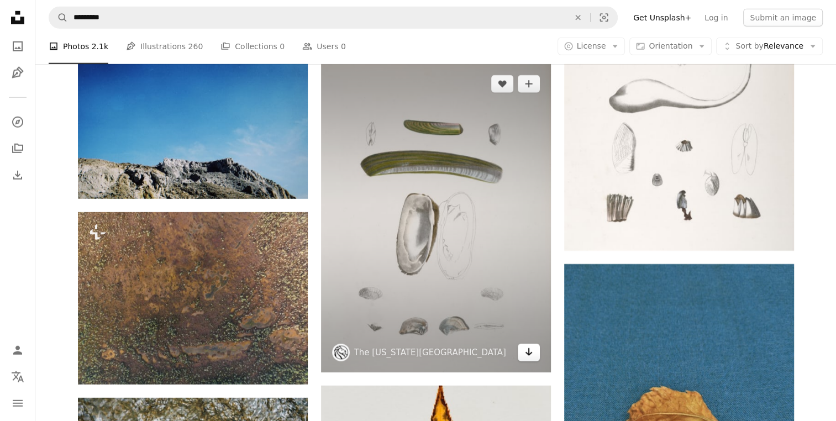
click at [525, 348] on icon "Arrow pointing down" at bounding box center [529, 351] width 9 height 13
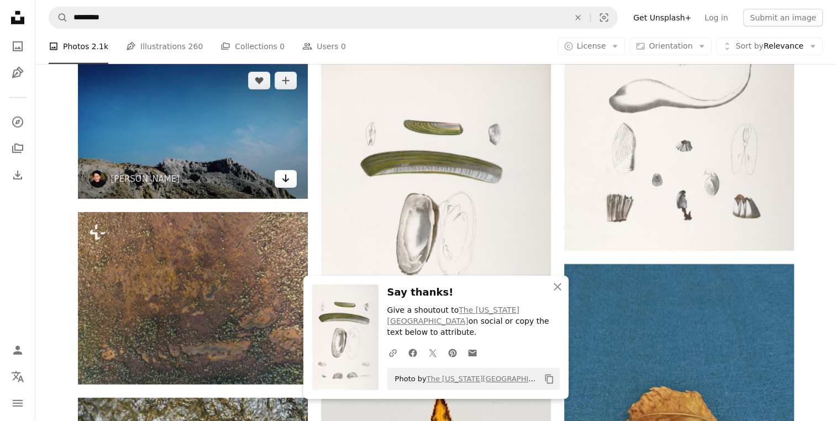
click at [286, 184] on icon "Arrow pointing down" at bounding box center [285, 178] width 9 height 13
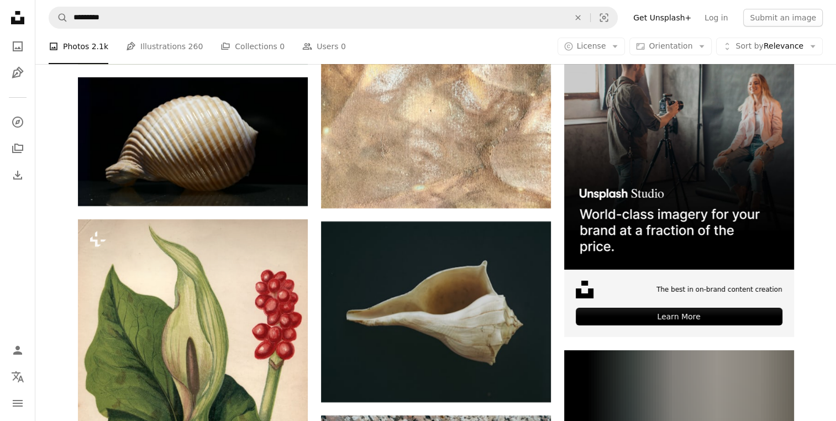
scroll to position [4127, 0]
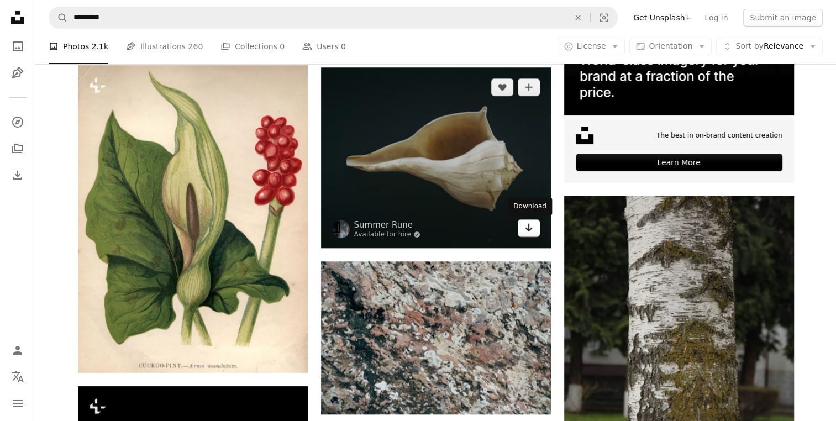
click at [528, 232] on icon "Arrow pointing down" at bounding box center [529, 227] width 9 height 13
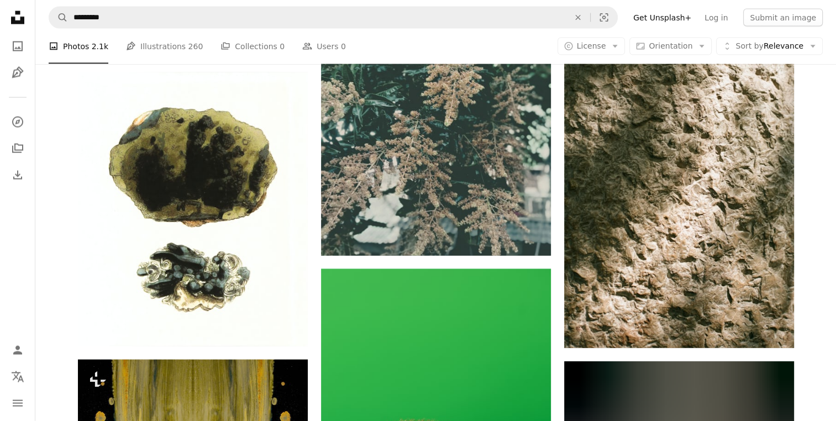
scroll to position [6633, 0]
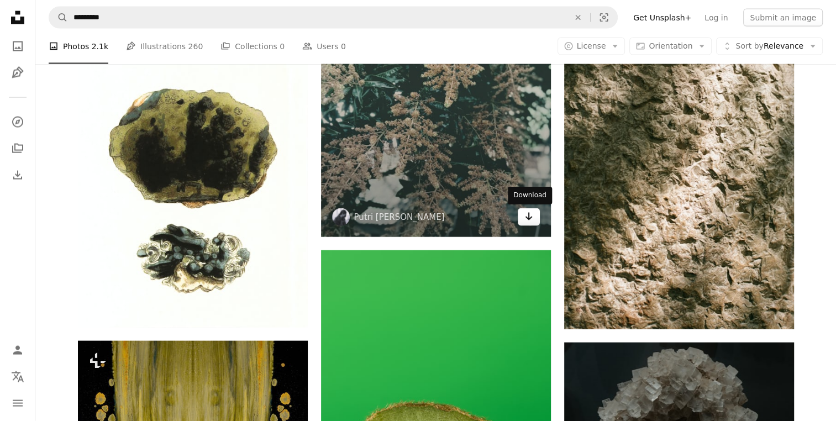
click at [523, 219] on link "Arrow pointing down" at bounding box center [529, 217] width 22 height 18
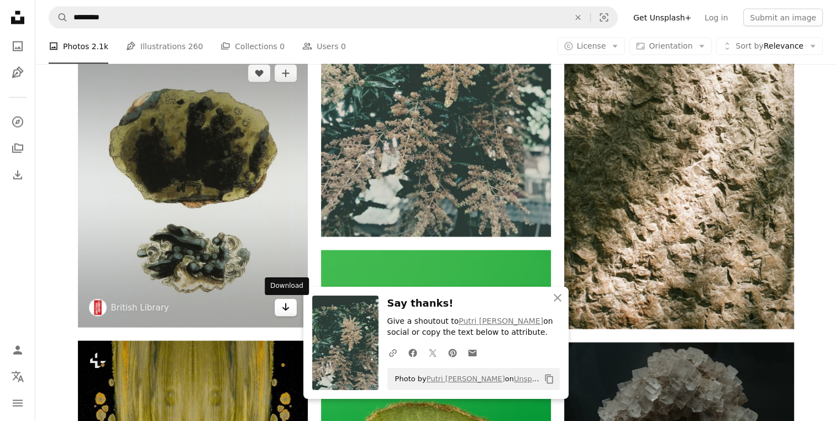
click at [285, 304] on icon "Arrow pointing down" at bounding box center [285, 307] width 9 height 13
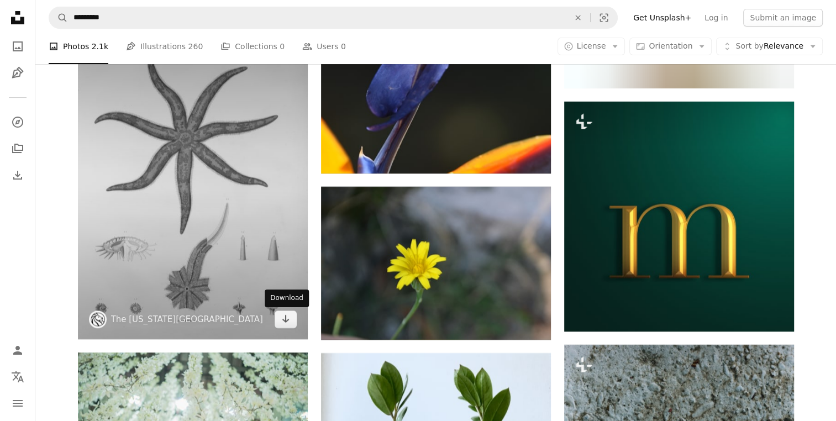
scroll to position [8550, 0]
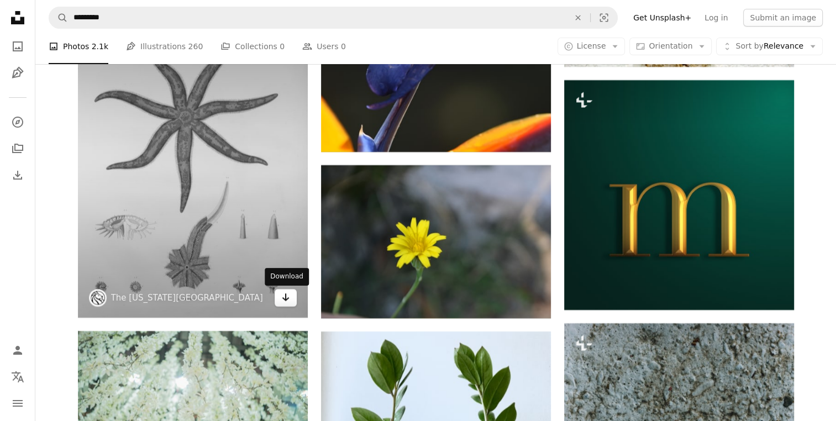
click at [285, 301] on icon "Download" at bounding box center [285, 298] width 7 height 8
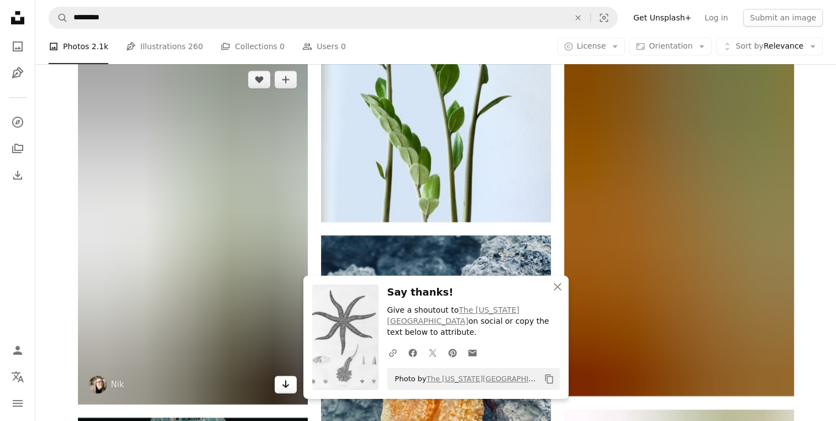
scroll to position [9139, 0]
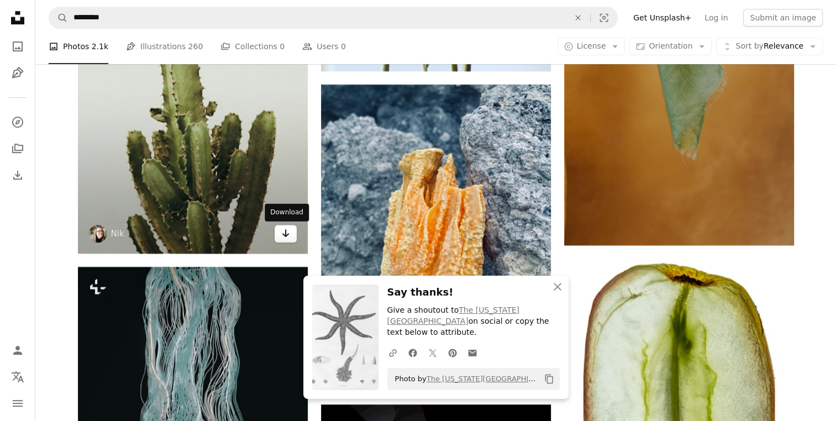
click at [287, 235] on icon "Download" at bounding box center [285, 233] width 7 height 8
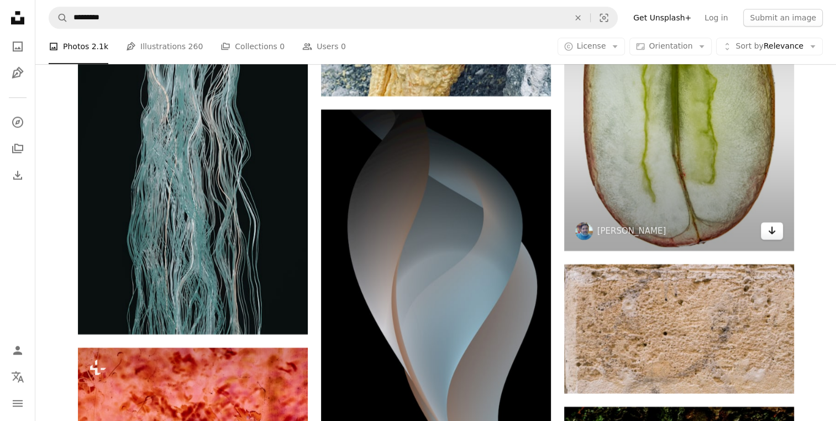
click at [765, 229] on link "Arrow pointing down" at bounding box center [772, 231] width 22 height 18
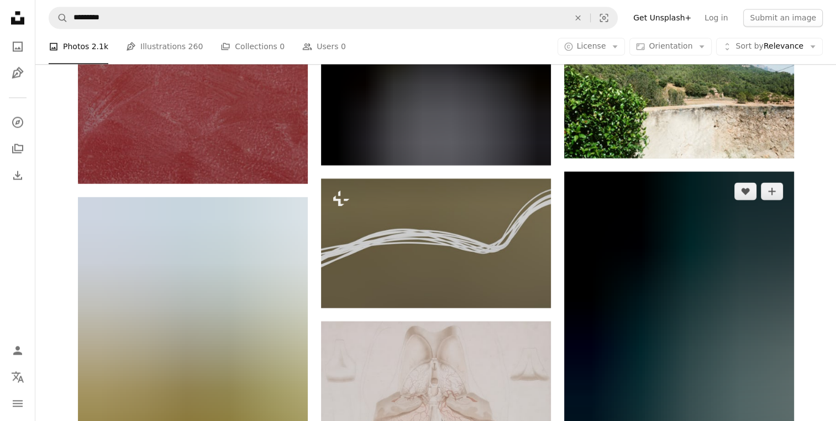
scroll to position [10171, 0]
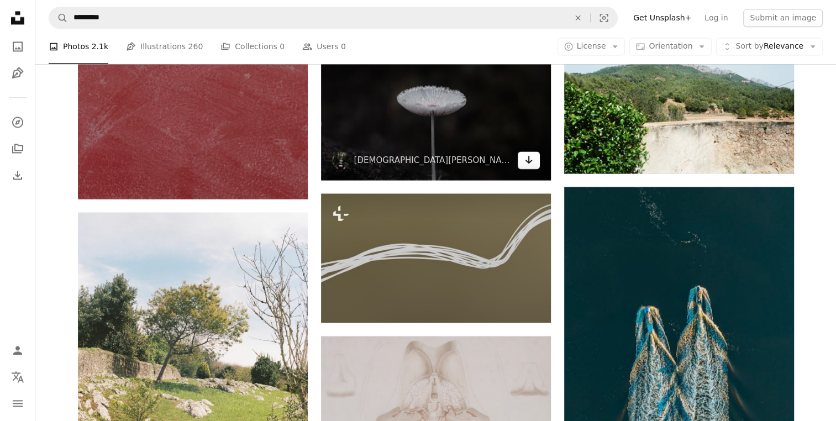
click at [531, 160] on icon "Arrow pointing down" at bounding box center [529, 159] width 9 height 13
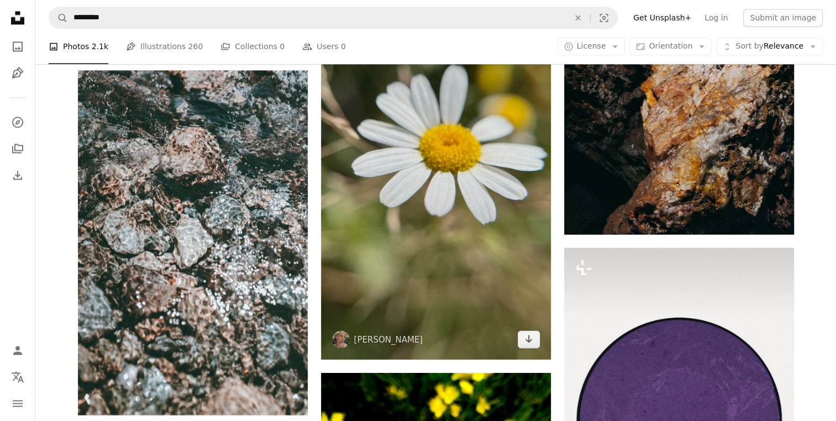
scroll to position [14445, 0]
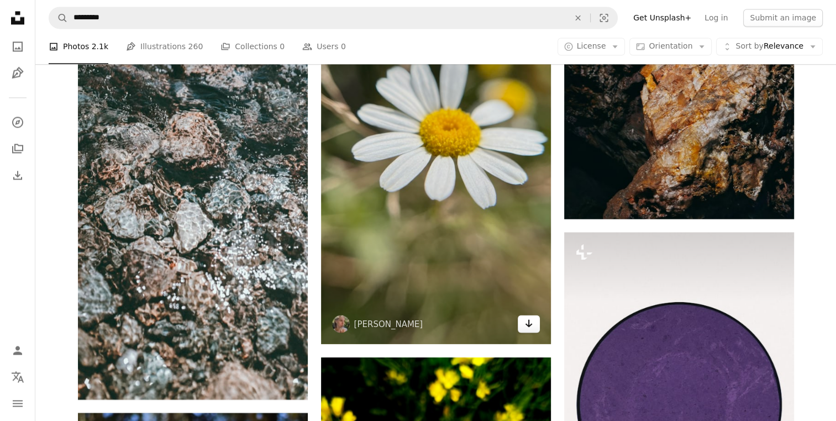
click at [528, 326] on icon "Download" at bounding box center [528, 323] width 7 height 8
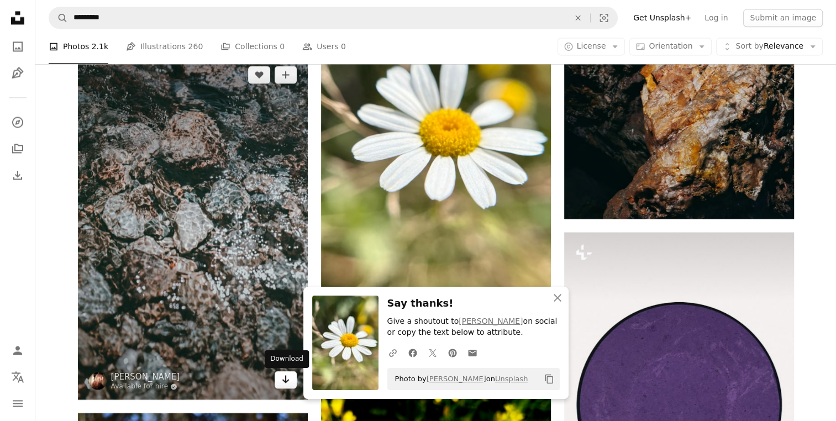
click at [285, 384] on icon "Arrow pointing down" at bounding box center [285, 379] width 9 height 13
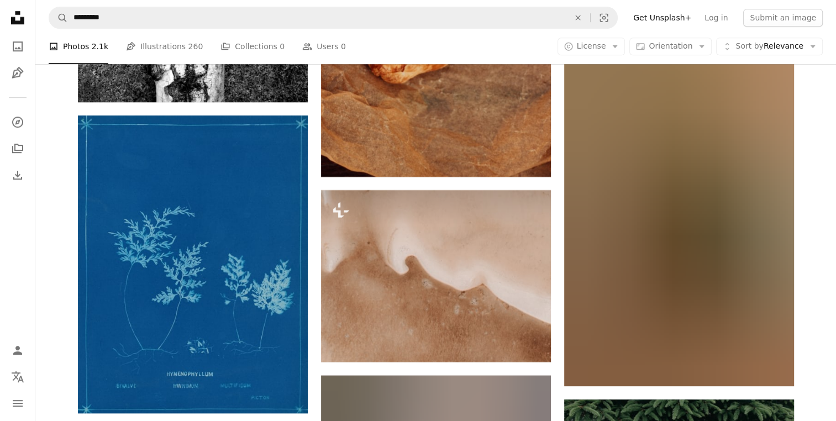
scroll to position [17688, 0]
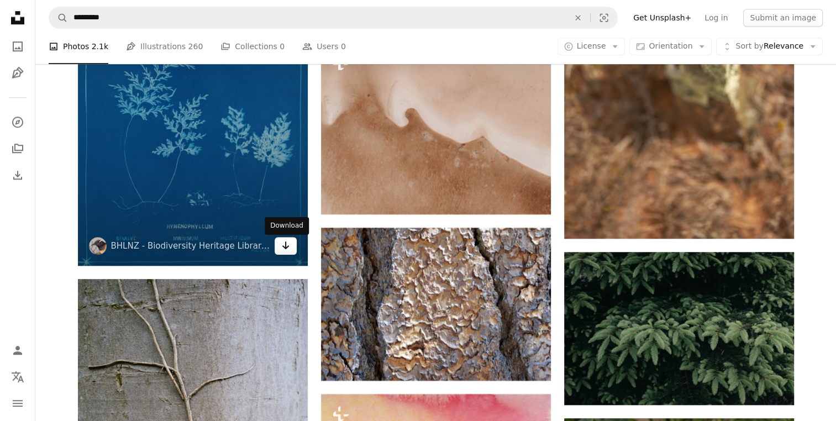
click at [283, 252] on icon "Arrow pointing down" at bounding box center [285, 245] width 9 height 13
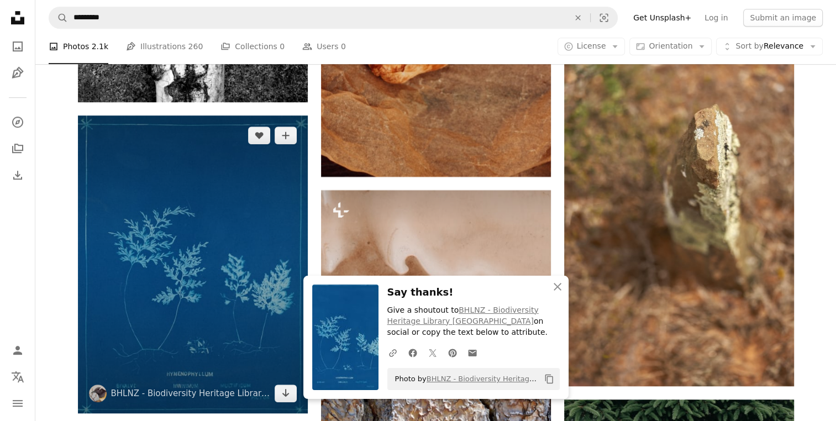
scroll to position [17836, 0]
